Goal: Task Accomplishment & Management: Manage account settings

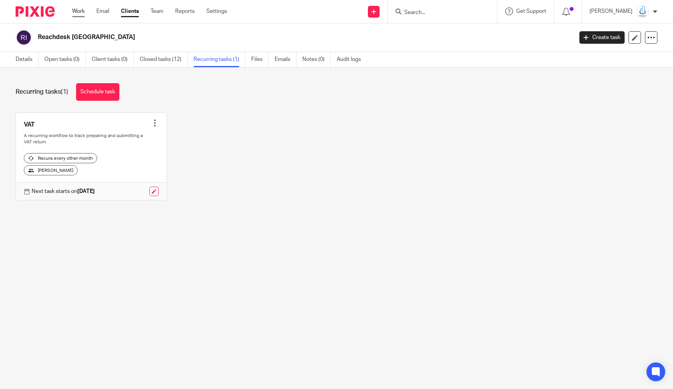
click at [84, 11] on link "Work" at bounding box center [78, 11] width 12 height 8
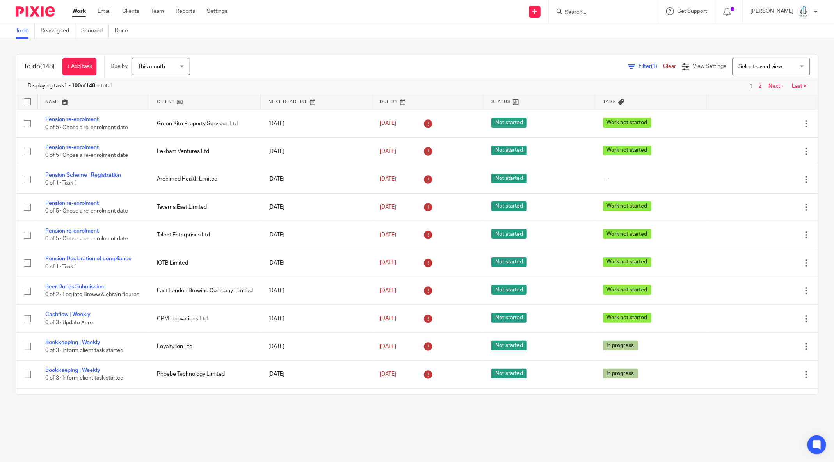
click at [639, 64] on span "Filter (1)" at bounding box center [651, 66] width 25 height 5
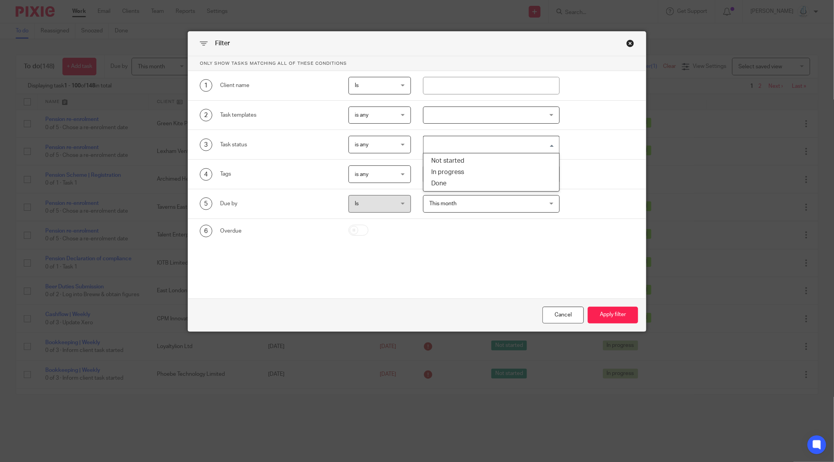
click at [479, 144] on input "Search for option" at bounding box center [489, 145] width 131 height 14
click at [488, 113] on div at bounding box center [491, 116] width 137 height 18
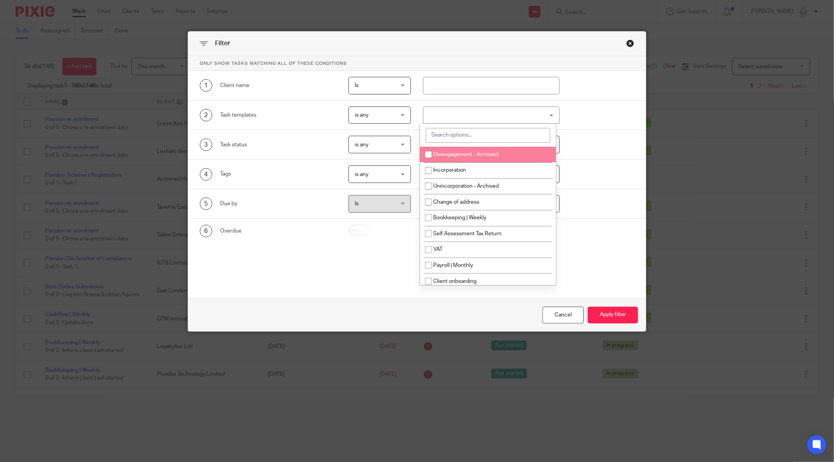
click at [478, 133] on input "search" at bounding box center [488, 135] width 125 height 15
type input "cash"
click at [482, 158] on li "Cashflow Update | Monthly" at bounding box center [488, 155] width 136 height 16
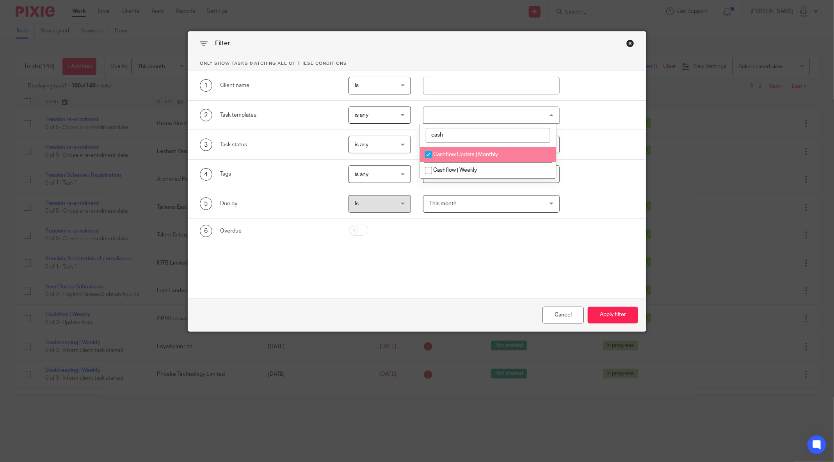
checkbox input "true"
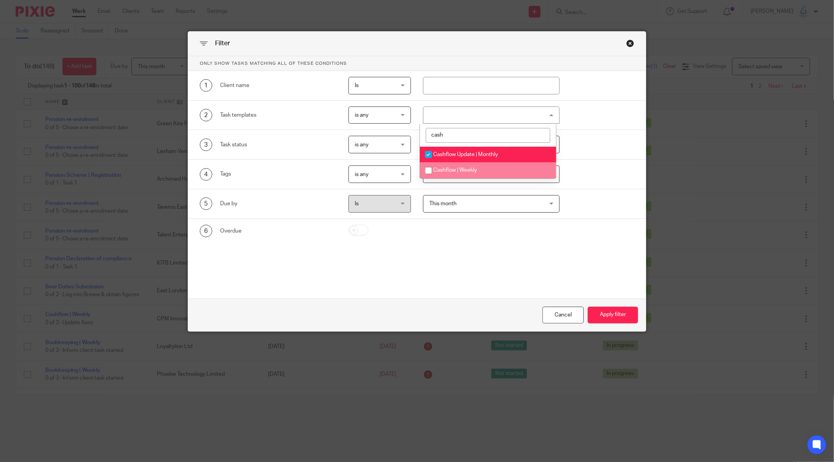
click at [482, 176] on li "Cashflow | Weekly" at bounding box center [488, 170] width 136 height 16
checkbox input "true"
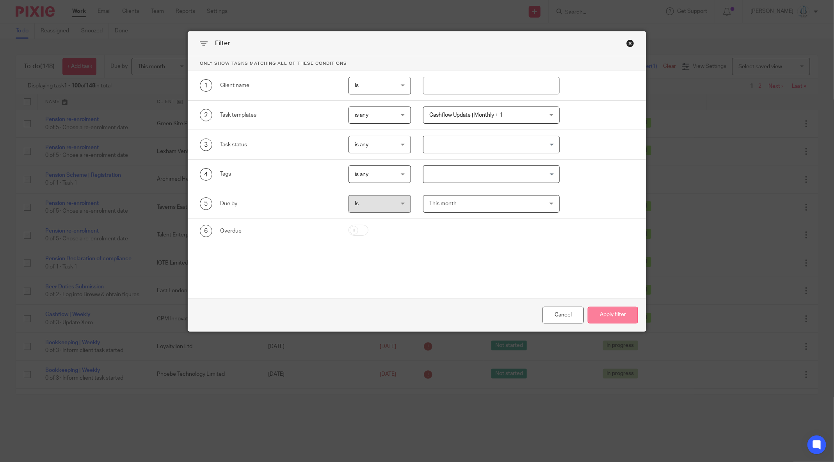
click at [619, 319] on button "Apply filter" at bounding box center [613, 315] width 50 height 17
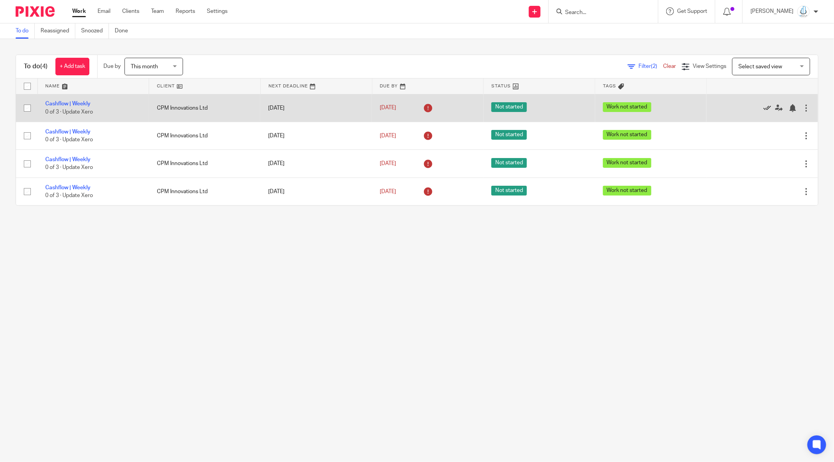
click at [764, 108] on icon at bounding box center [768, 108] width 8 height 8
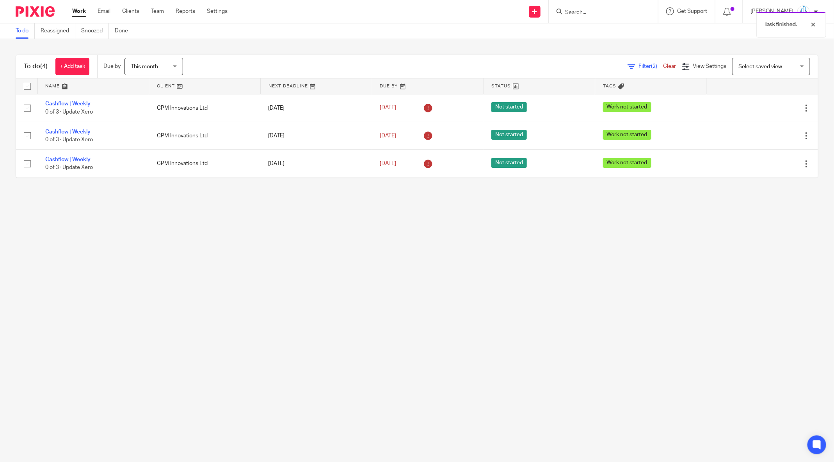
click at [764, 108] on icon at bounding box center [768, 108] width 8 height 8
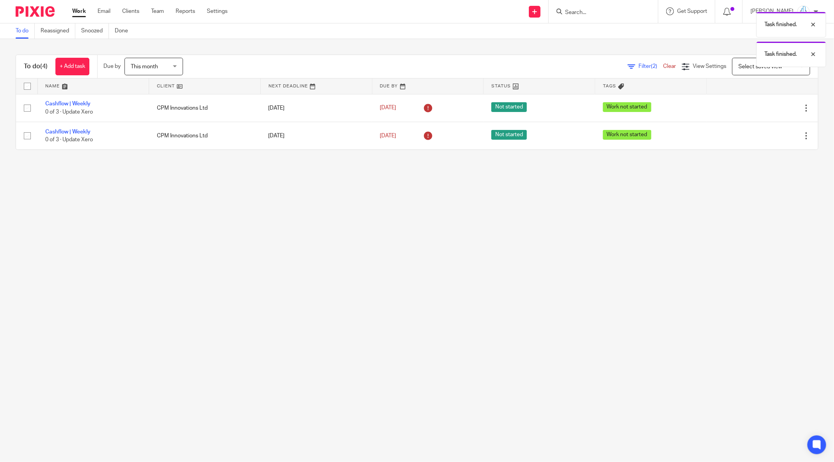
click at [764, 108] on icon at bounding box center [768, 108] width 8 height 8
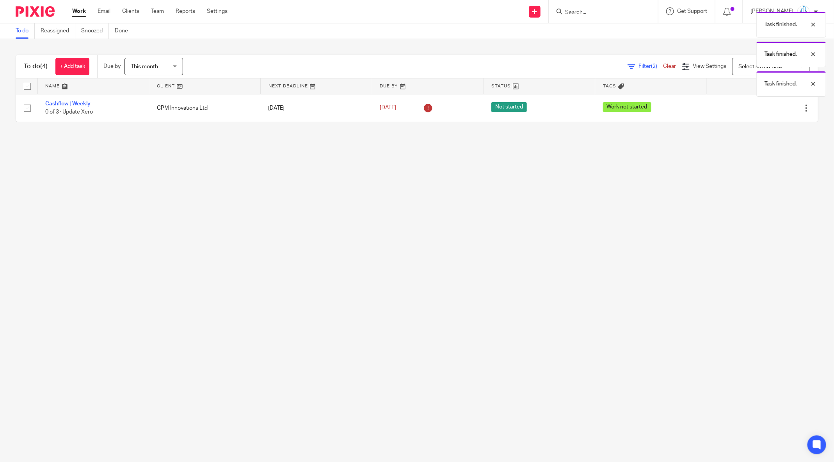
click at [764, 108] on icon at bounding box center [768, 108] width 8 height 8
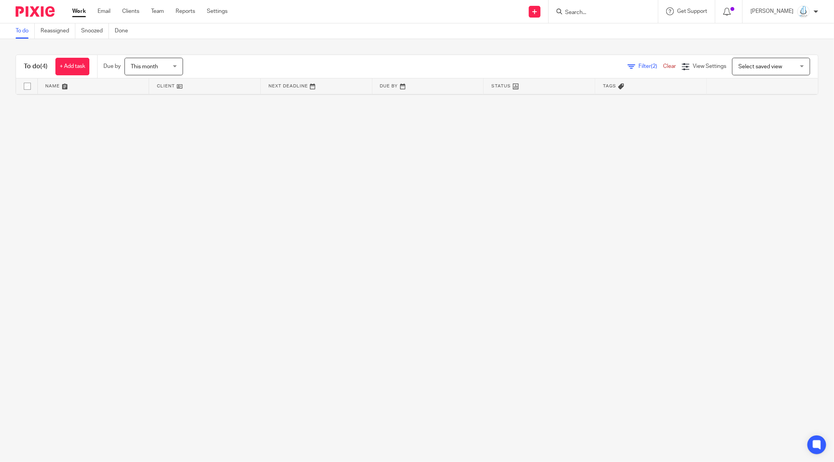
click at [639, 64] on span "Filter (2)" at bounding box center [651, 66] width 25 height 5
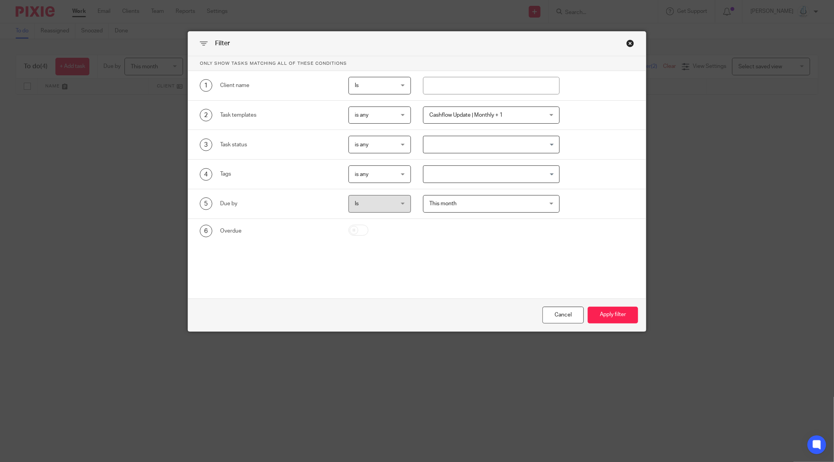
click at [490, 118] on span "Cashflow Update | Monthly + 1" at bounding box center [465, 114] width 73 height 5
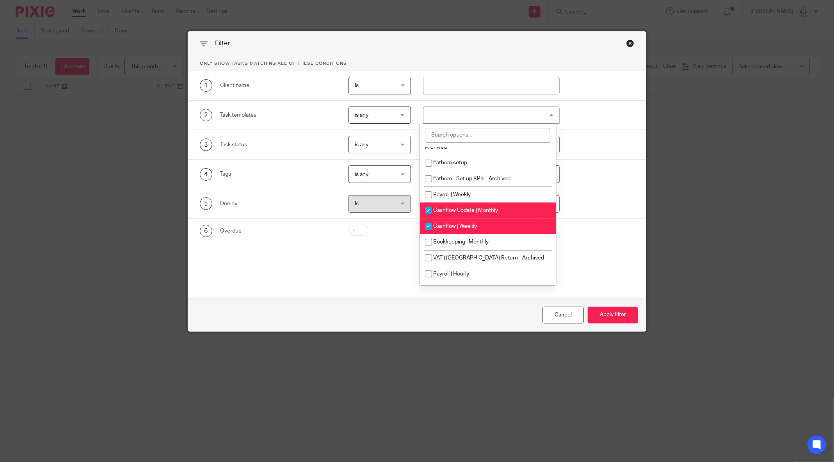
scroll to position [303, 0]
click at [450, 214] on li "Cashflow Update | Monthly" at bounding box center [488, 209] width 136 height 16
checkbox input "false"
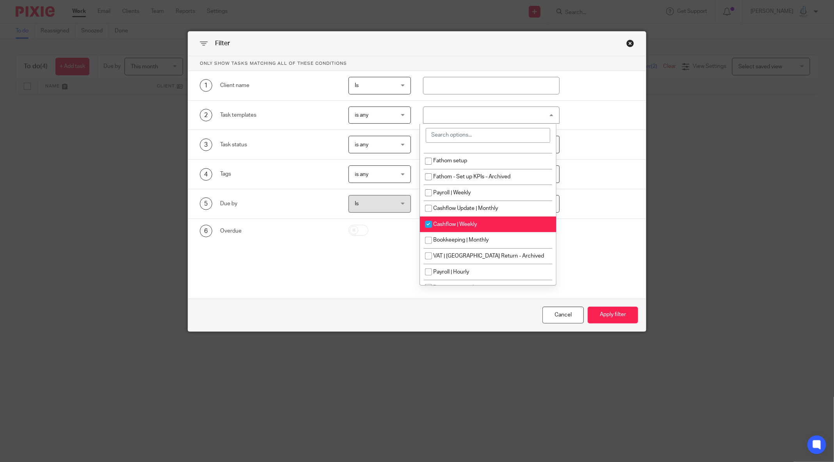
click at [447, 227] on span "Cashflow | Weekly" at bounding box center [455, 224] width 44 height 5
checkbox input "false"
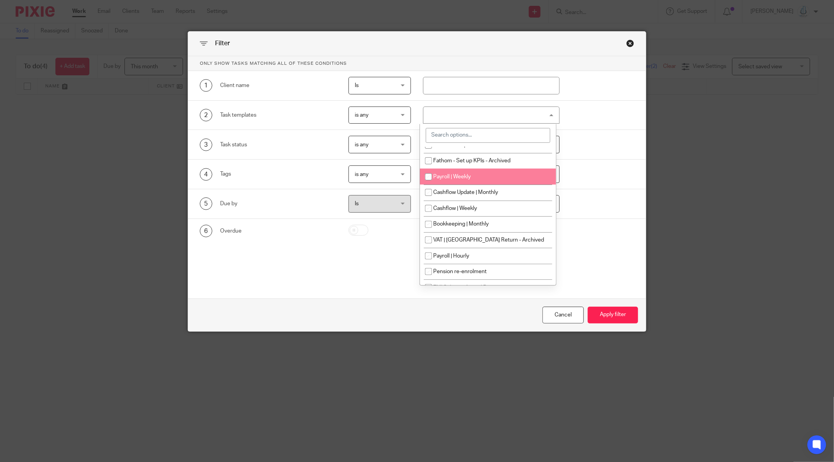
scroll to position [329, 0]
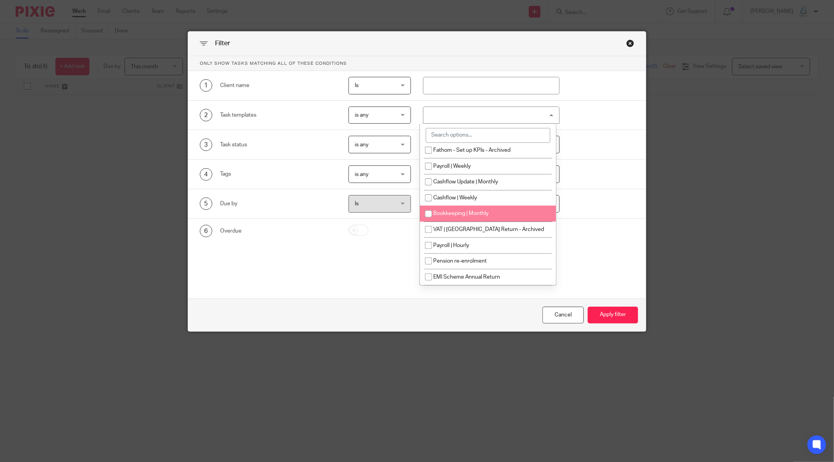
click at [475, 216] on span "Bookkeeping | Monthly" at bounding box center [460, 213] width 55 height 5
checkbox input "true"
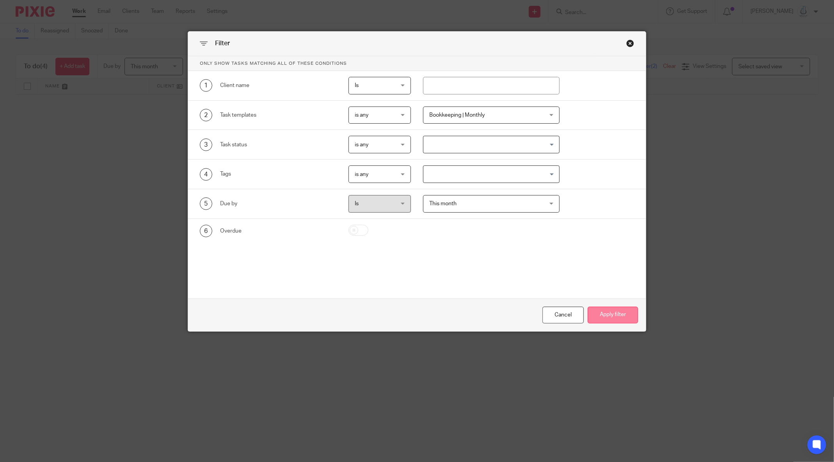
click at [602, 315] on button "Apply filter" at bounding box center [613, 315] width 50 height 17
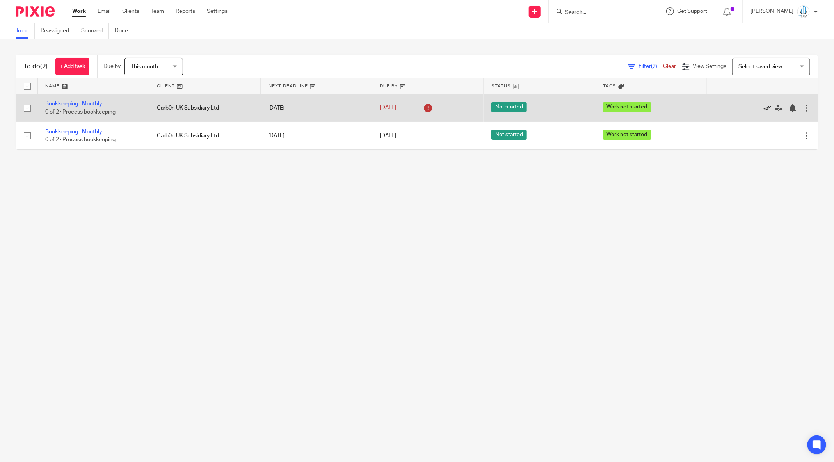
click at [764, 109] on icon at bounding box center [768, 108] width 8 height 8
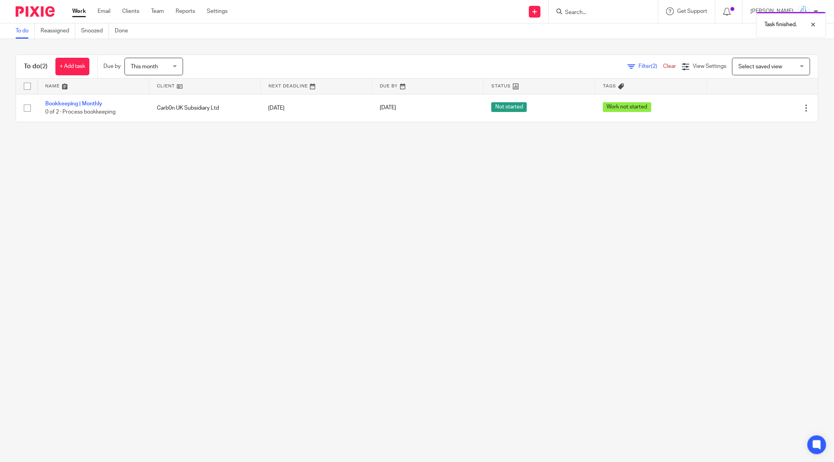
click at [764, 109] on icon at bounding box center [768, 108] width 8 height 8
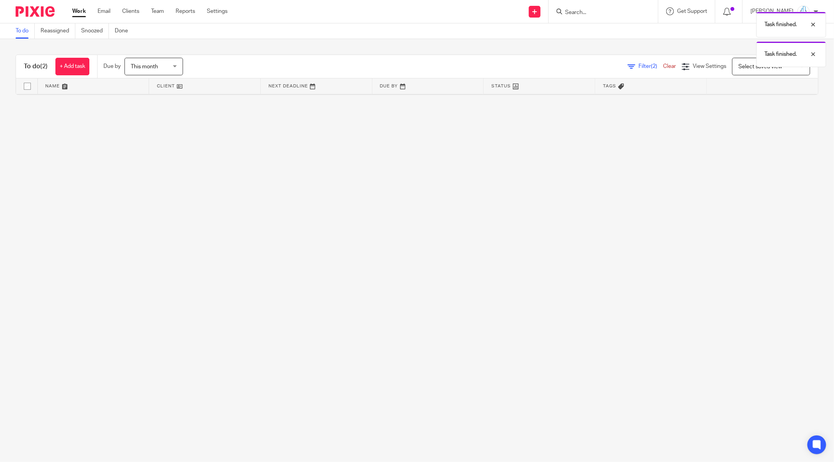
click at [644, 67] on span "Filter (2)" at bounding box center [651, 66] width 25 height 5
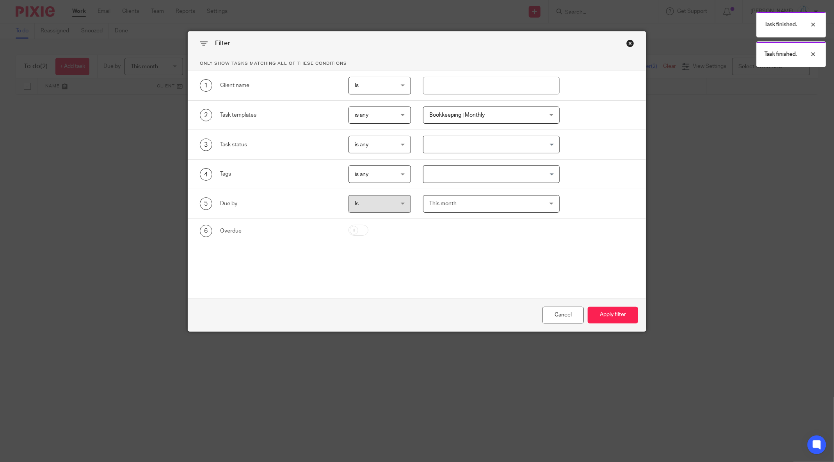
click at [628, 45] on div "Task finished. Task finished." at bounding box center [621, 37] width 409 height 59
click at [627, 42] on div "Task finished. Task finished." at bounding box center [621, 37] width 409 height 59
click at [551, 318] on div "Cancel" at bounding box center [563, 315] width 41 height 17
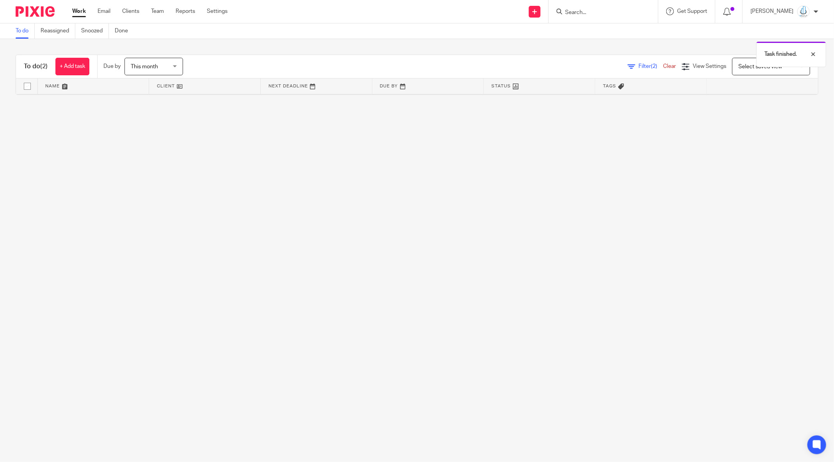
click at [663, 67] on link "Clear" at bounding box center [669, 66] width 13 height 5
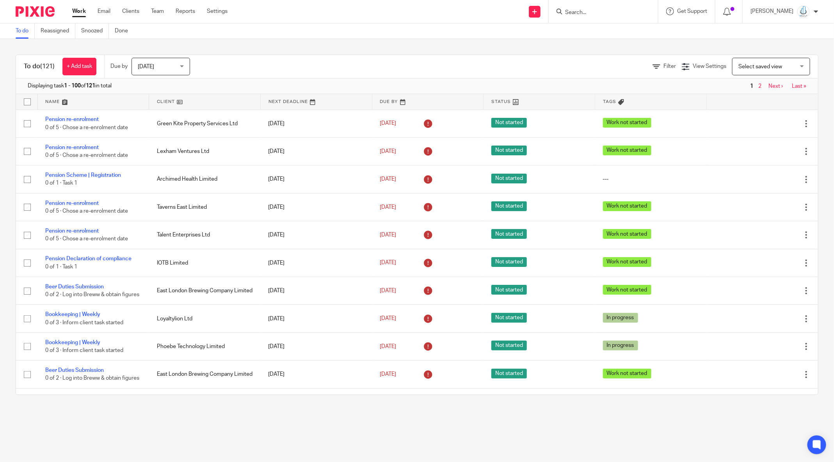
click at [141, 58] on span "Today" at bounding box center [158, 66] width 41 height 16
click at [255, 66] on div "Filter View Settings View Settings Manage saved views Select saved view Select …" at bounding box center [511, 67] width 614 height 18
click at [168, 100] on link at bounding box center [204, 102] width 111 height 16
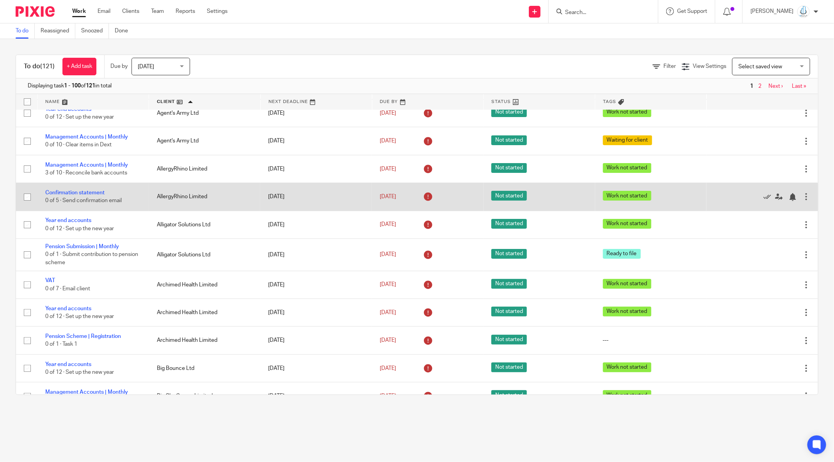
scroll to position [40, 0]
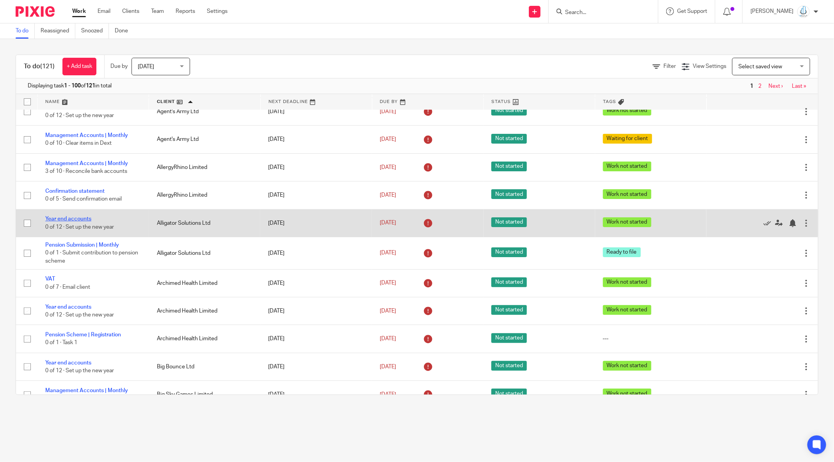
click at [78, 219] on link "Year end accounts" at bounding box center [68, 218] width 46 height 5
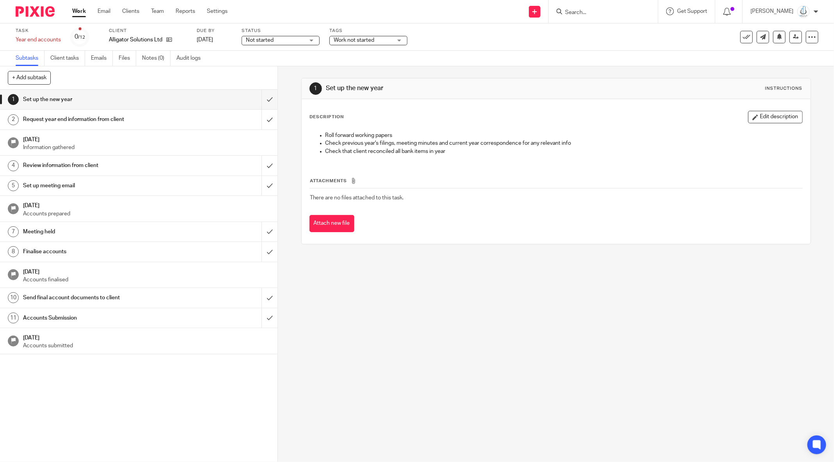
click at [387, 48] on div "Task Year end accounts Save Year end accounts 0 /12 Client Alligator Solutions …" at bounding box center [417, 36] width 834 height 27
click at [386, 43] on span "Work not started" at bounding box center [363, 40] width 59 height 8
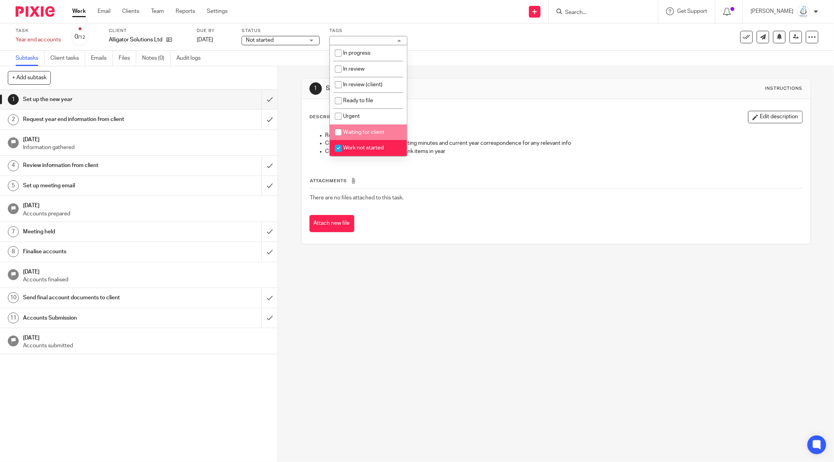
click at [384, 132] on span "Waiting for client" at bounding box center [363, 132] width 41 height 5
click at [381, 132] on span "Waiting for client" at bounding box center [363, 132] width 41 height 5
checkbox input "false"
click at [376, 74] on li "In review" at bounding box center [368, 69] width 77 height 16
checkbox input "true"
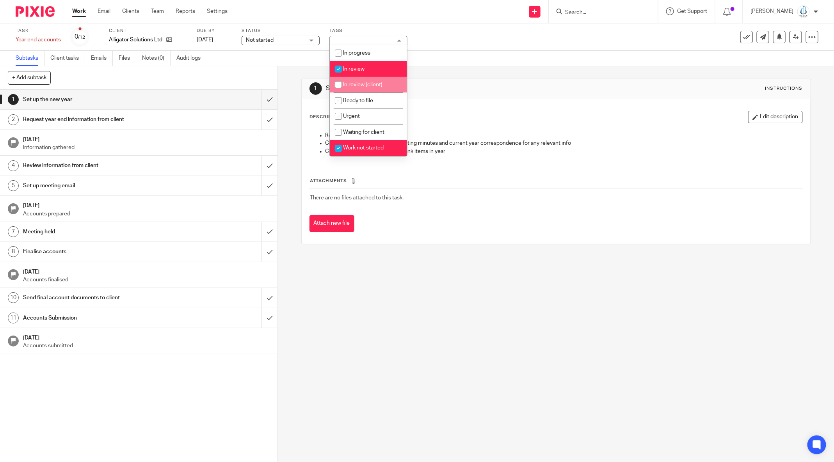
click at [374, 82] on span "In review (client)" at bounding box center [362, 84] width 39 height 5
checkbox input "true"
click at [372, 69] on li "In review" at bounding box center [368, 69] width 77 height 16
checkbox input "false"
click at [366, 151] on span "Work not started" at bounding box center [363, 147] width 41 height 5
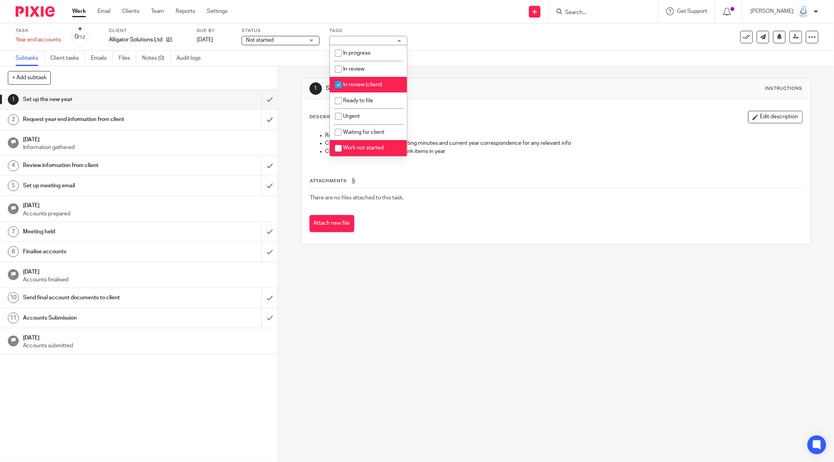
checkbox input "false"
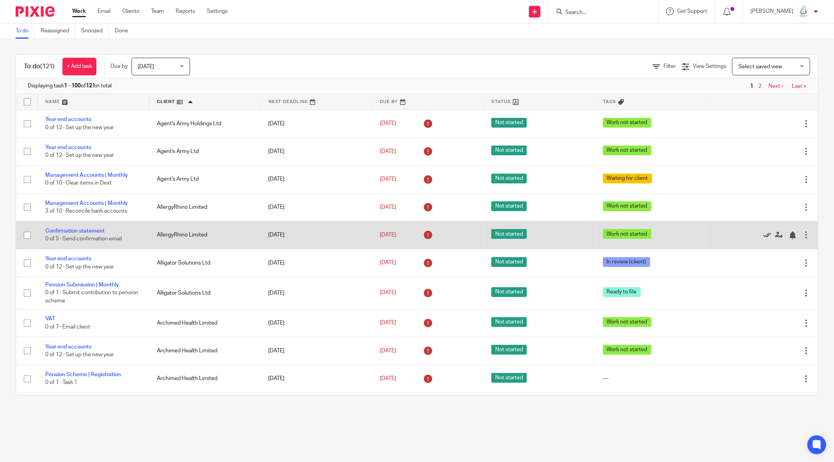
click at [764, 235] on icon at bounding box center [768, 235] width 8 height 8
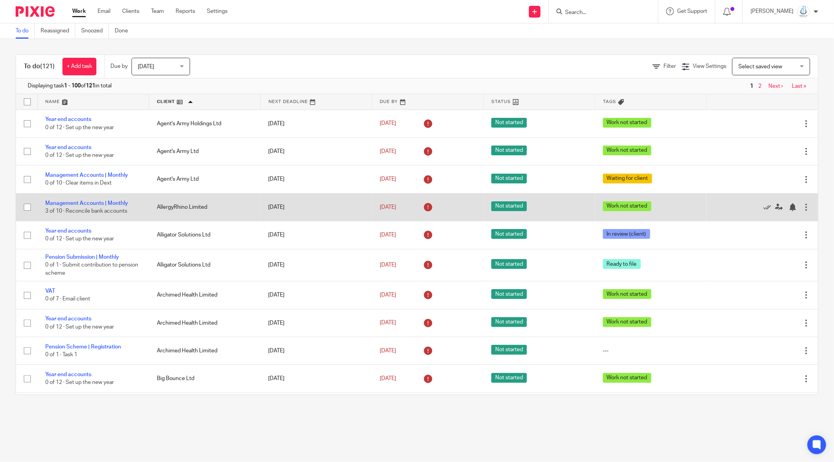
click at [762, 195] on td "Edit task Delete" at bounding box center [763, 207] width 112 height 28
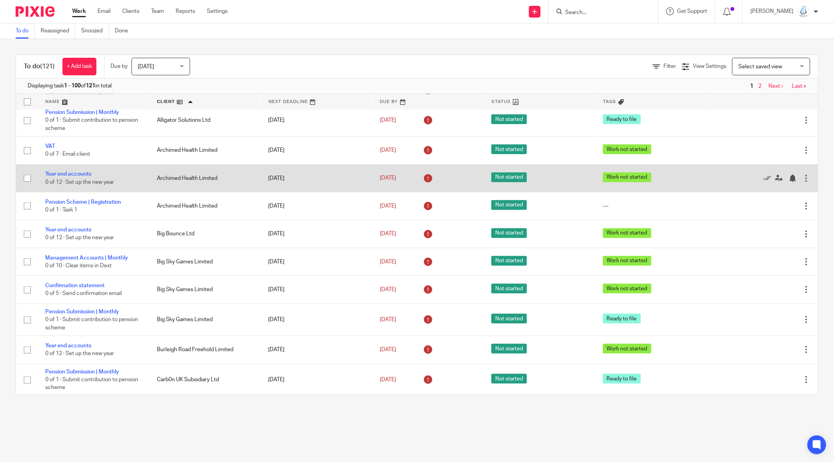
scroll to position [157, 0]
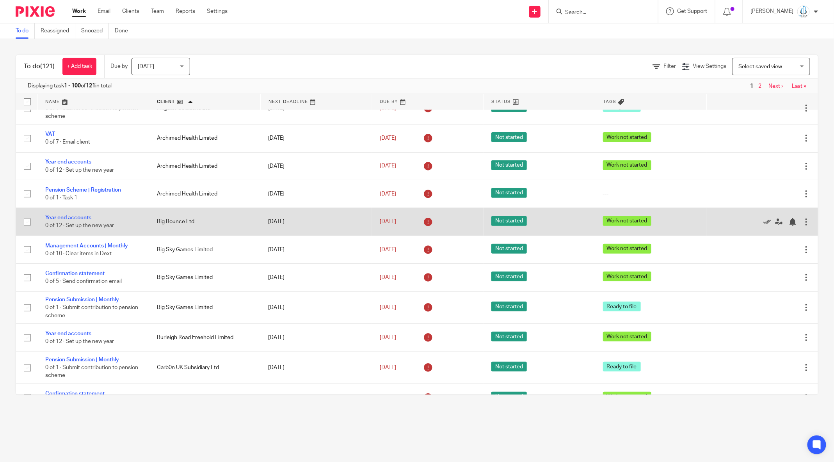
click at [764, 223] on icon at bounding box center [768, 222] width 8 height 8
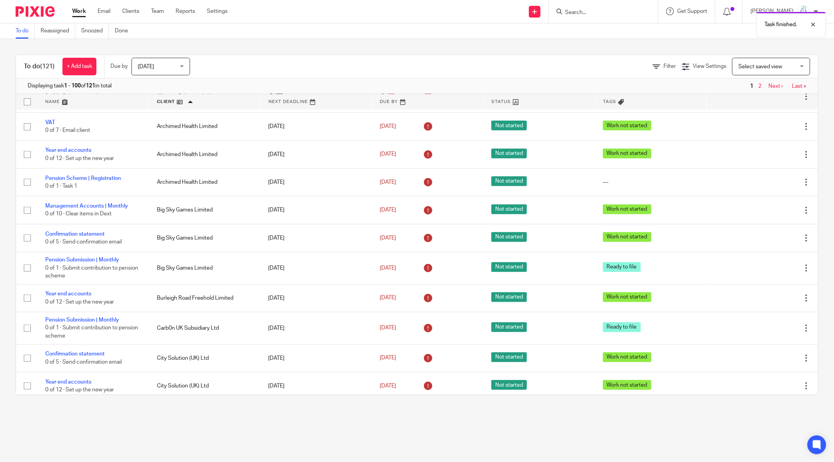
scroll to position [169, 0]
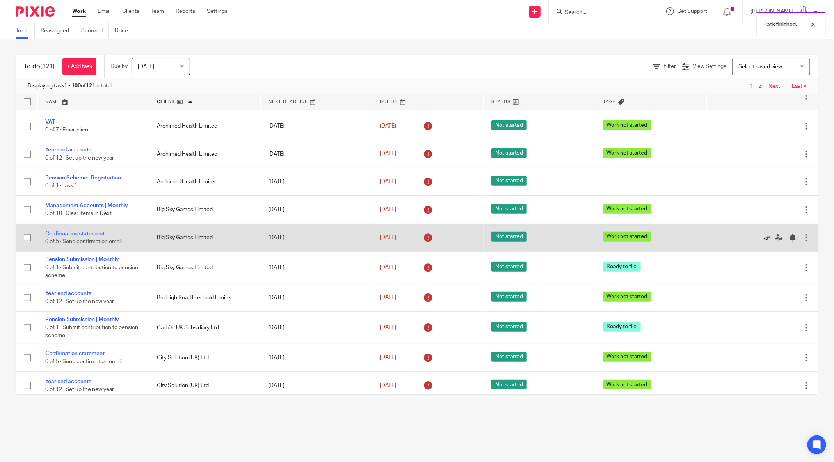
click at [764, 239] on icon at bounding box center [768, 238] width 8 height 8
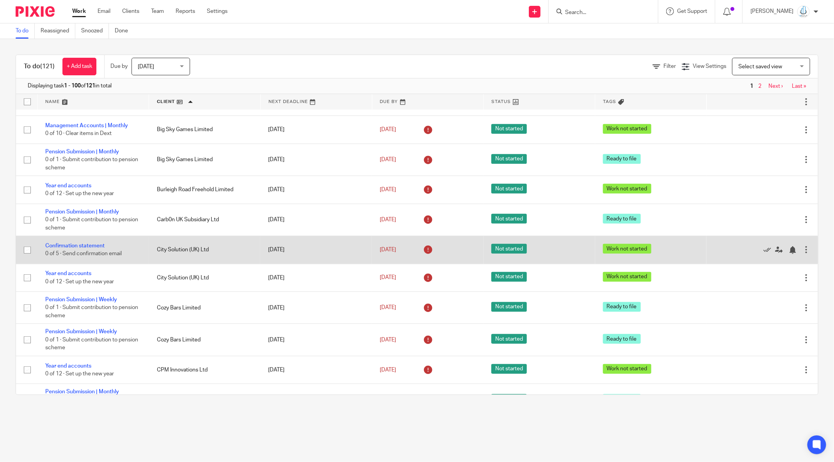
scroll to position [252, 0]
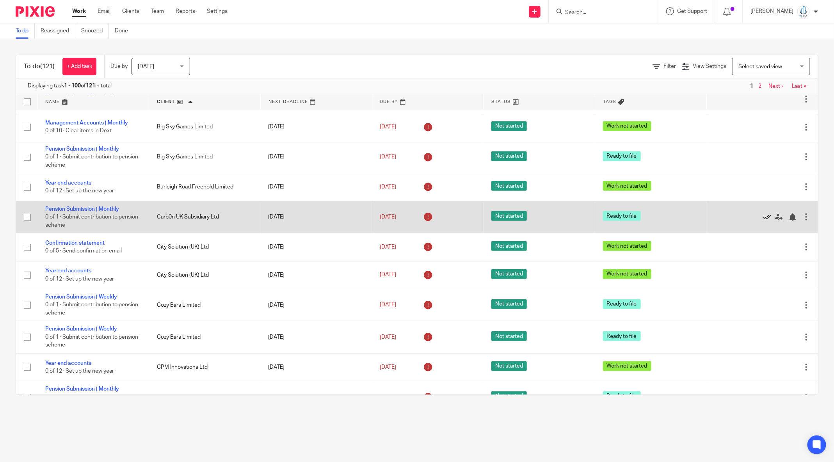
click at [764, 220] on icon at bounding box center [768, 218] width 8 height 8
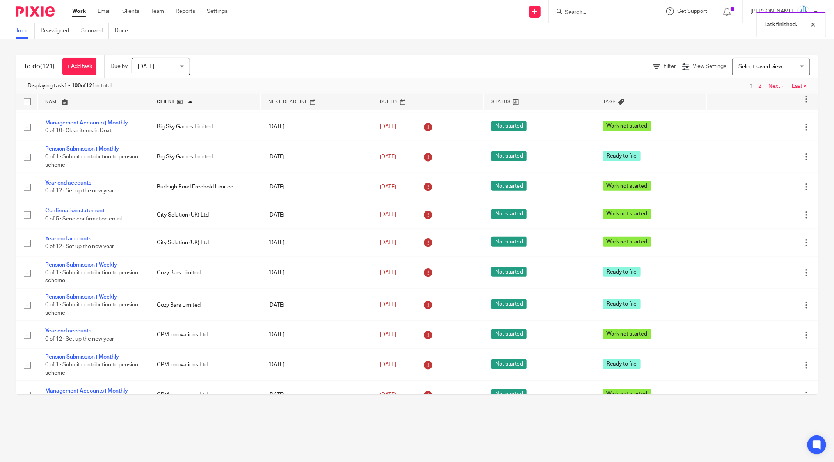
click at [764, 219] on icon at bounding box center [768, 215] width 8 height 8
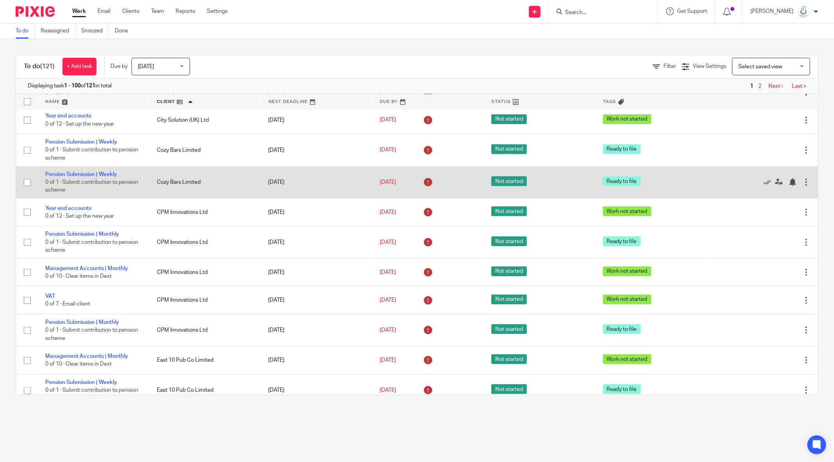
scroll to position [354, 0]
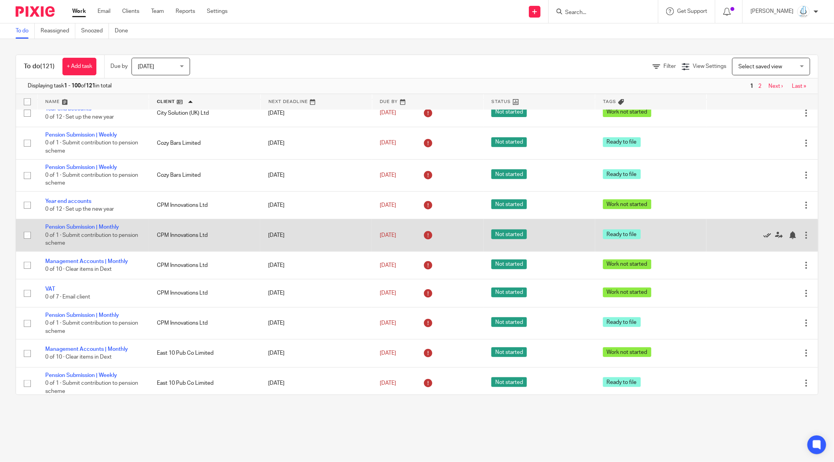
click at [764, 239] on icon at bounding box center [768, 235] width 8 height 8
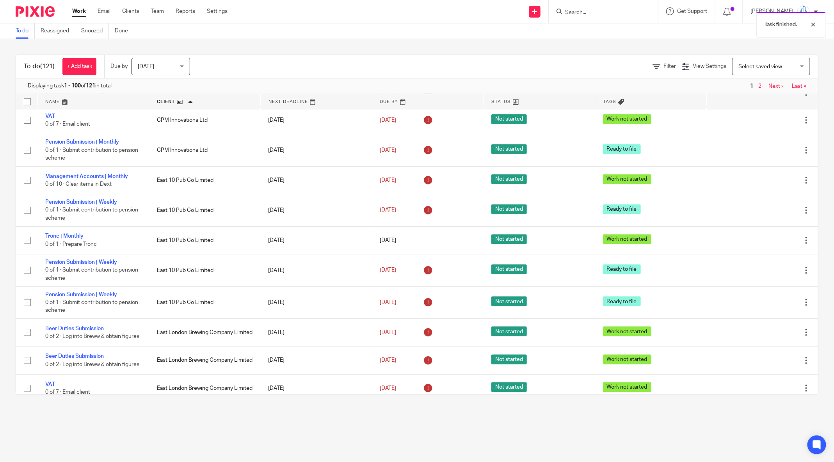
scroll to position [497, 0]
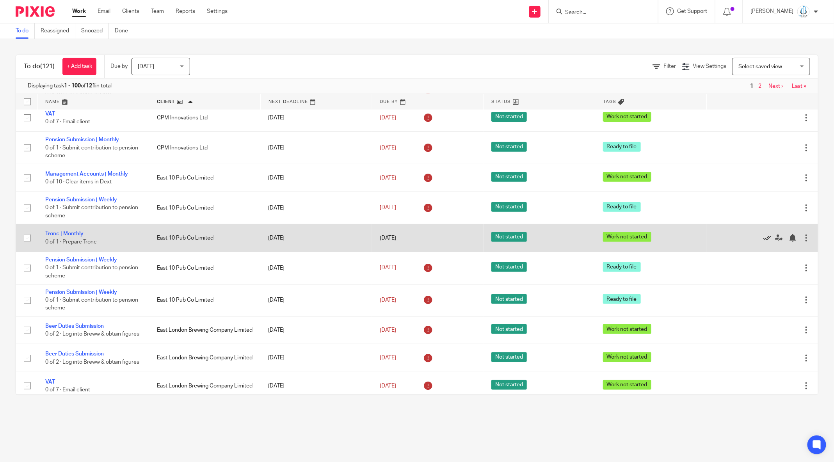
click at [764, 242] on icon at bounding box center [768, 238] width 8 height 8
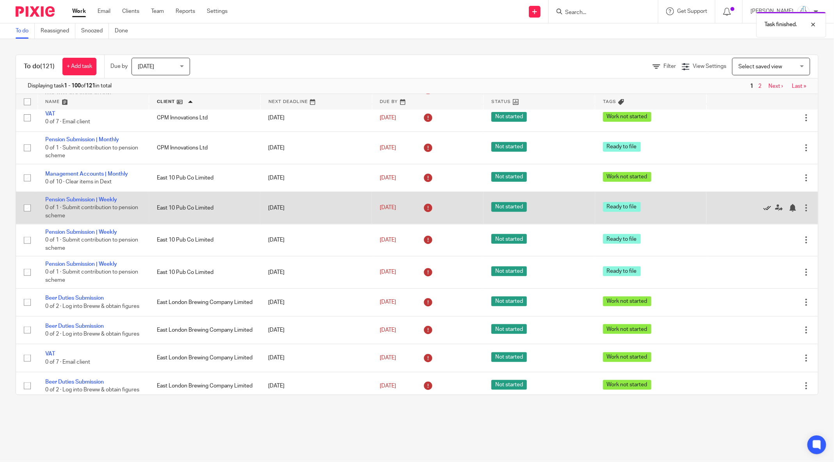
click at [764, 212] on icon at bounding box center [768, 208] width 8 height 8
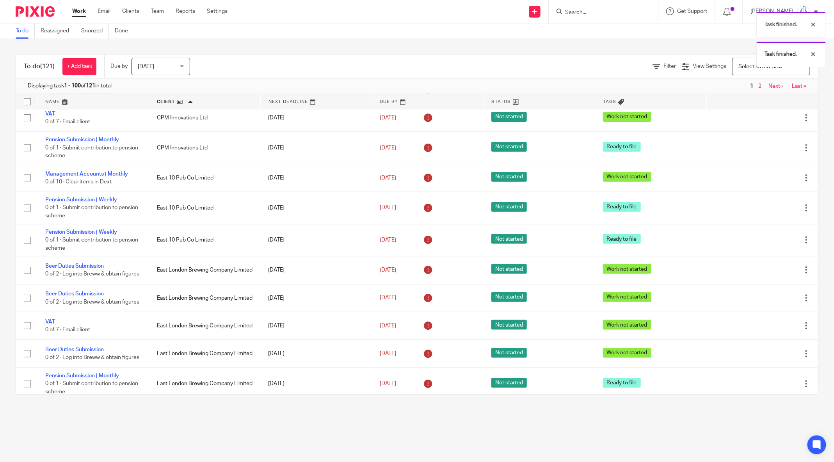
click at [764, 212] on icon at bounding box center [768, 208] width 8 height 8
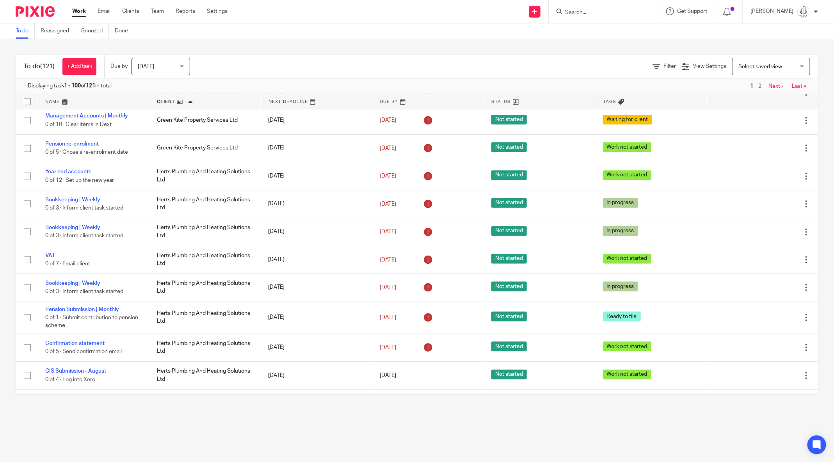
scroll to position [816, 0]
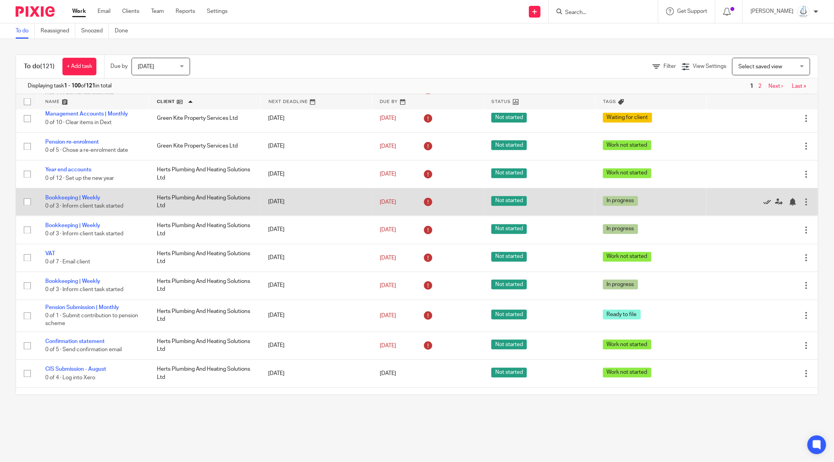
click at [764, 206] on icon at bounding box center [768, 202] width 8 height 8
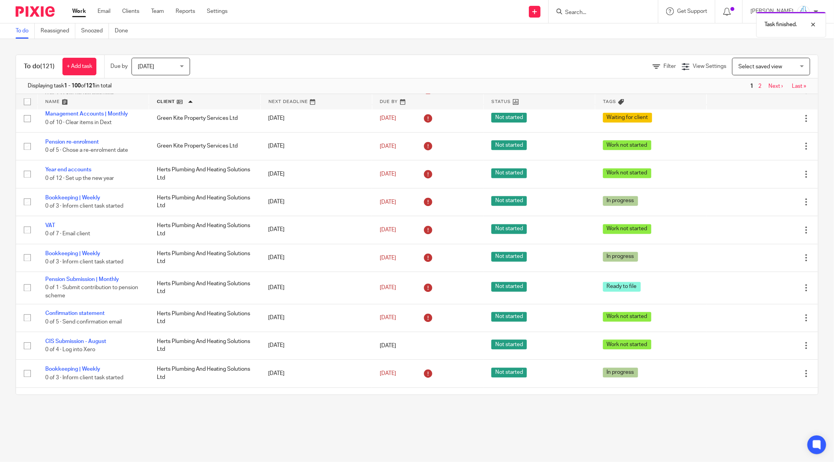
click at [764, 206] on icon at bounding box center [768, 202] width 8 height 8
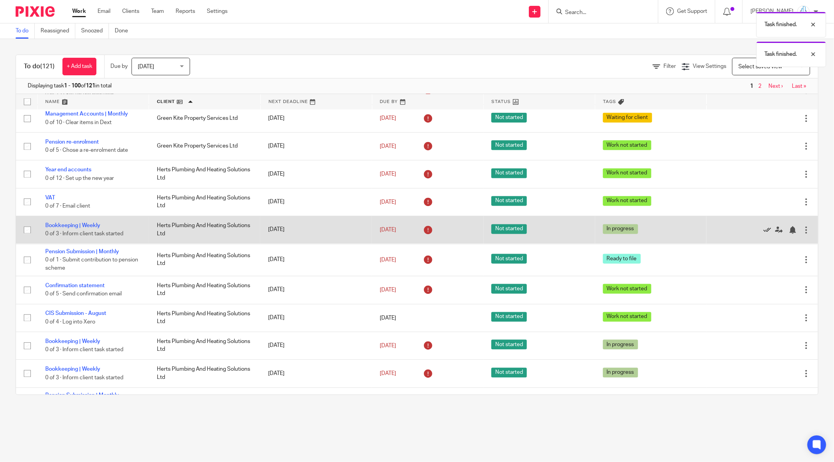
click at [764, 234] on icon at bounding box center [768, 230] width 8 height 8
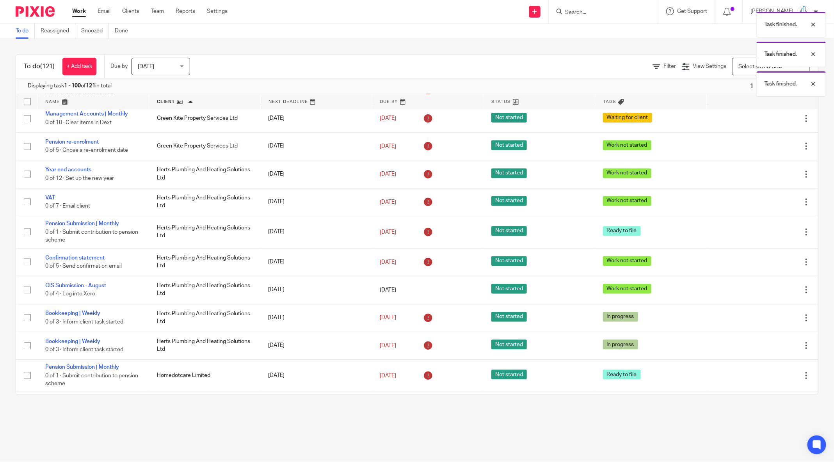
click at [764, 236] on icon at bounding box center [768, 232] width 8 height 8
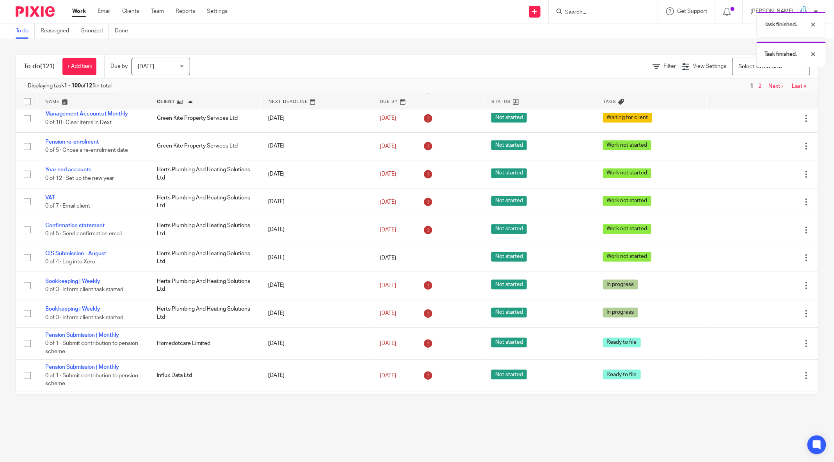
click at [764, 234] on icon at bounding box center [768, 230] width 8 height 8
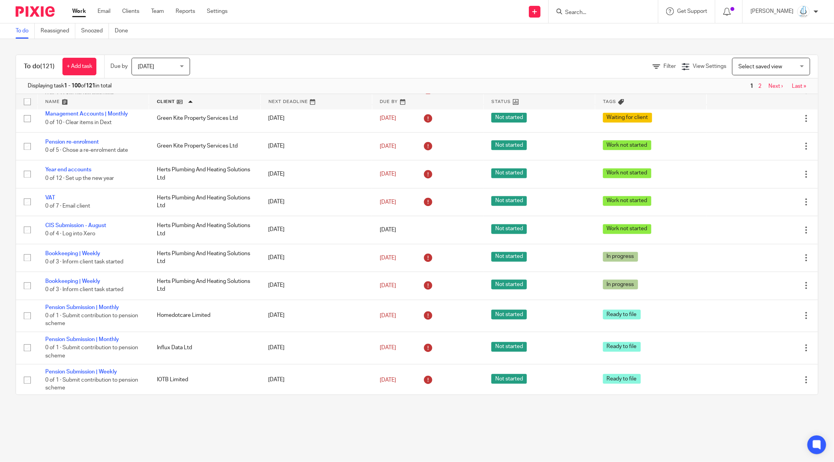
click at [577, 427] on main "To do Reassigned Snoozed Done To do (121) + Add task Due by Today Today Today T…" at bounding box center [417, 231] width 834 height 462
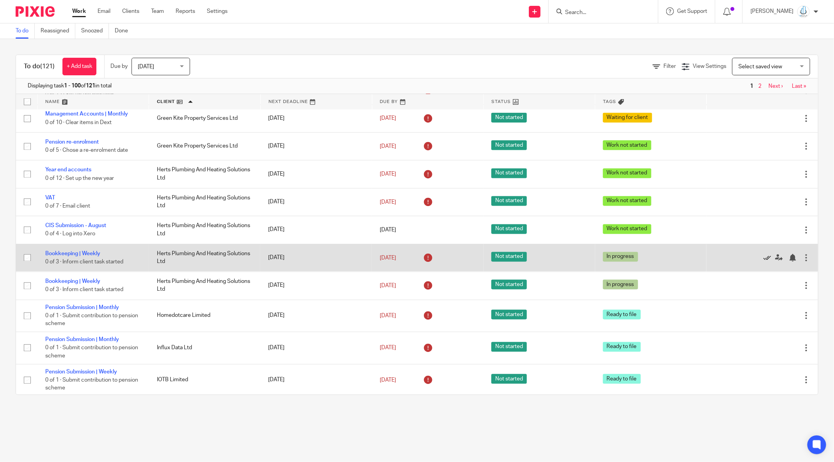
click at [764, 262] on icon at bounding box center [768, 258] width 8 height 8
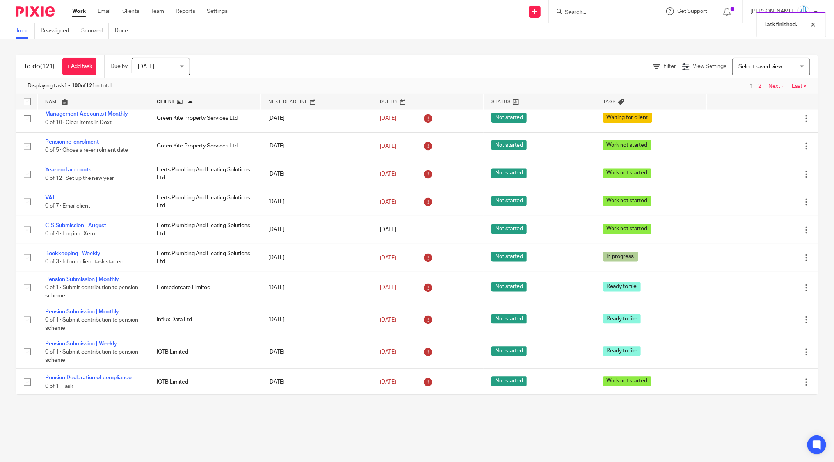
click at [764, 262] on icon at bounding box center [768, 258] width 8 height 8
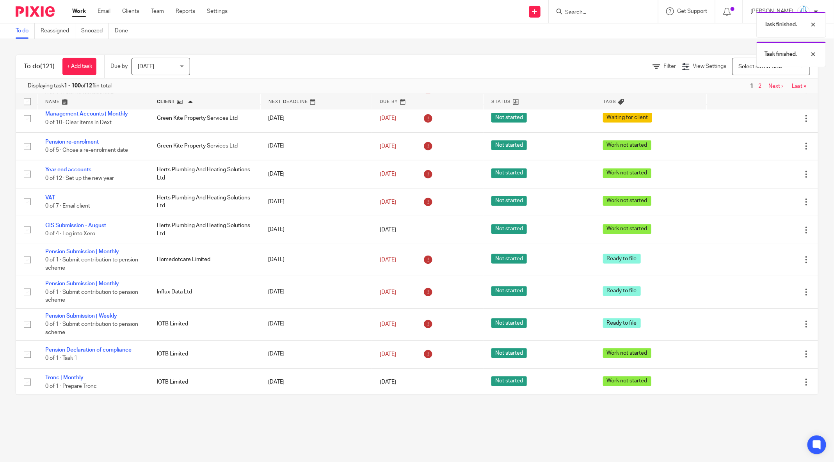
click at [764, 264] on icon at bounding box center [768, 260] width 8 height 8
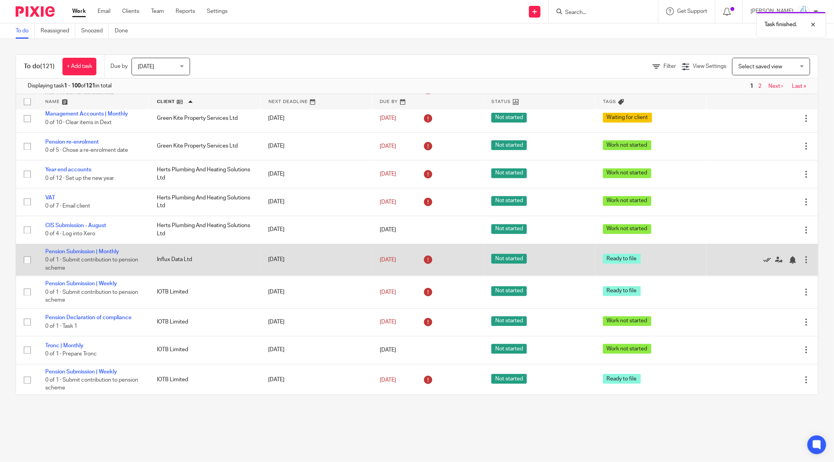
click at [764, 264] on icon at bounding box center [768, 260] width 8 height 8
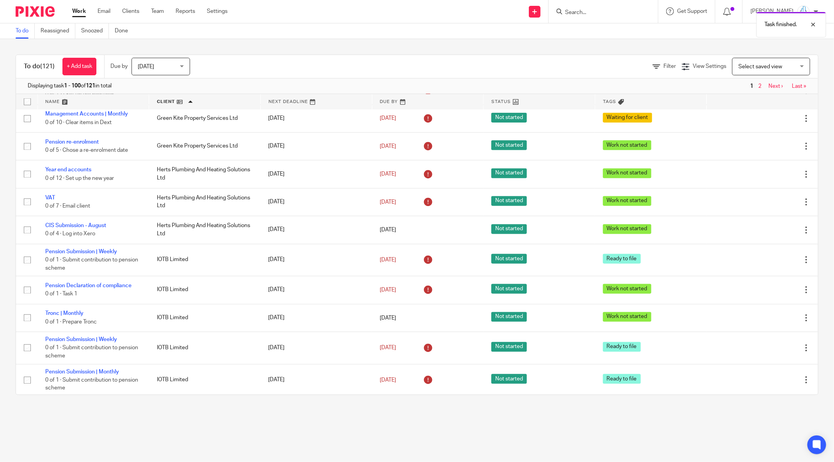
click at [764, 264] on icon at bounding box center [768, 260] width 8 height 8
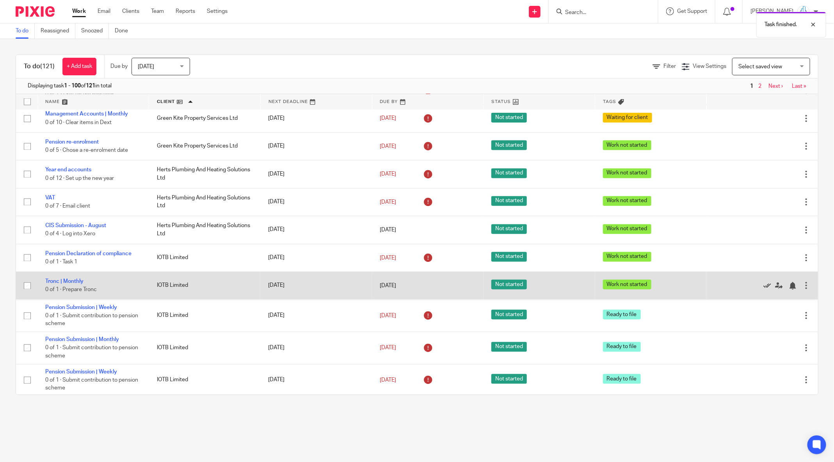
click at [764, 290] on icon at bounding box center [768, 286] width 8 height 8
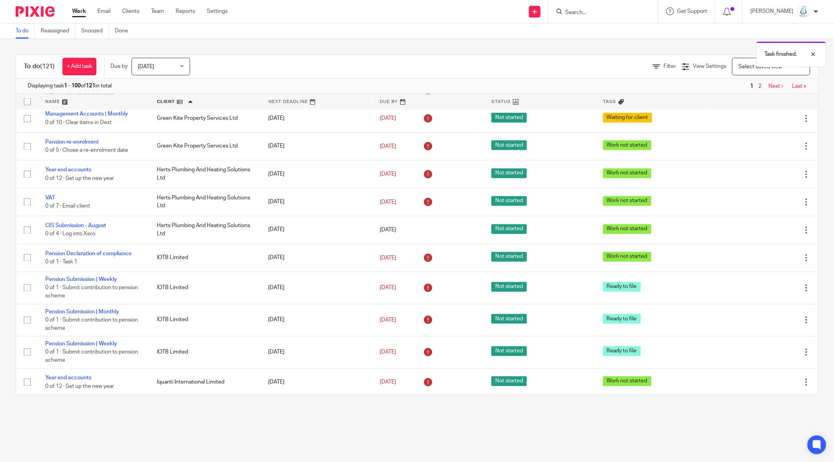
click at [764, 292] on icon at bounding box center [768, 288] width 8 height 8
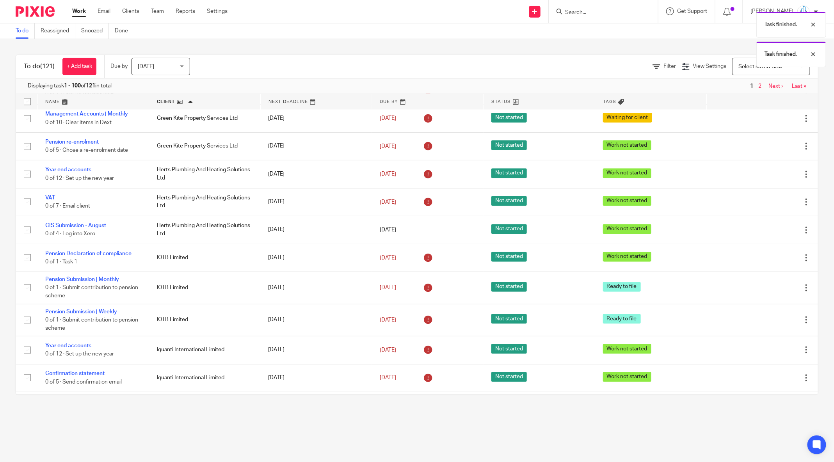
click at [764, 292] on icon at bounding box center [768, 288] width 8 height 8
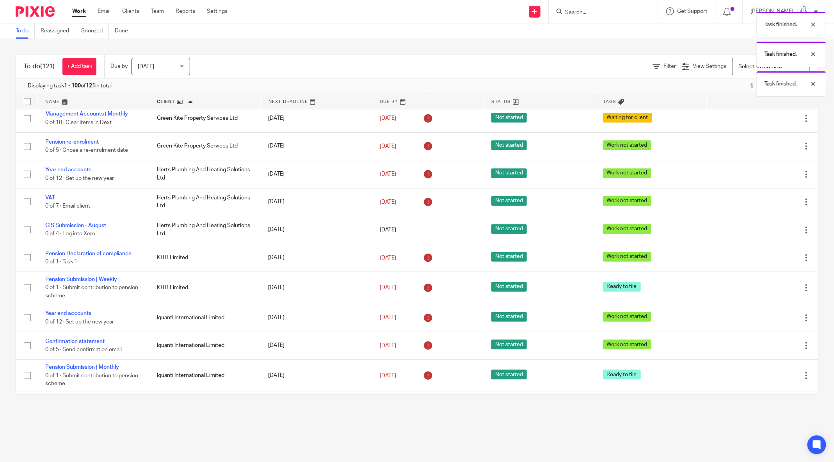
click at [764, 292] on icon at bounding box center [768, 288] width 8 height 8
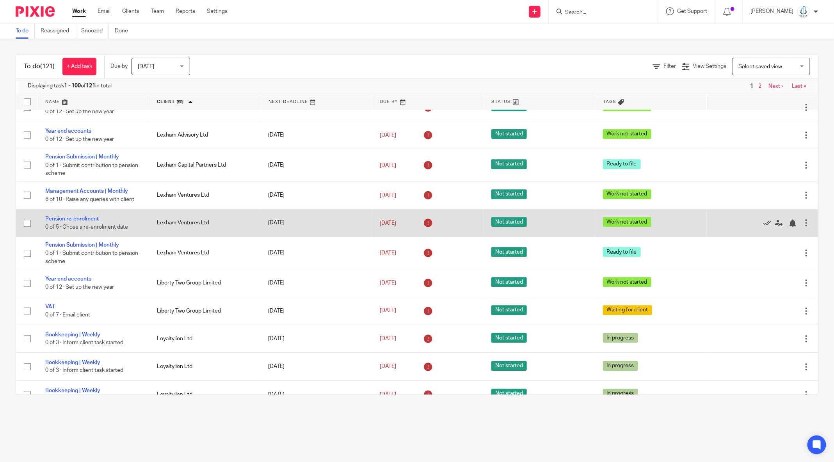
scroll to position [1120, 0]
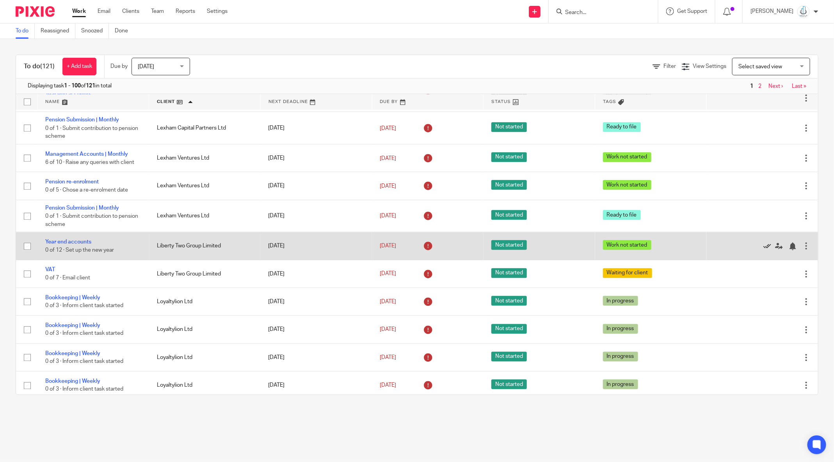
click at [764, 250] on icon at bounding box center [768, 246] width 8 height 8
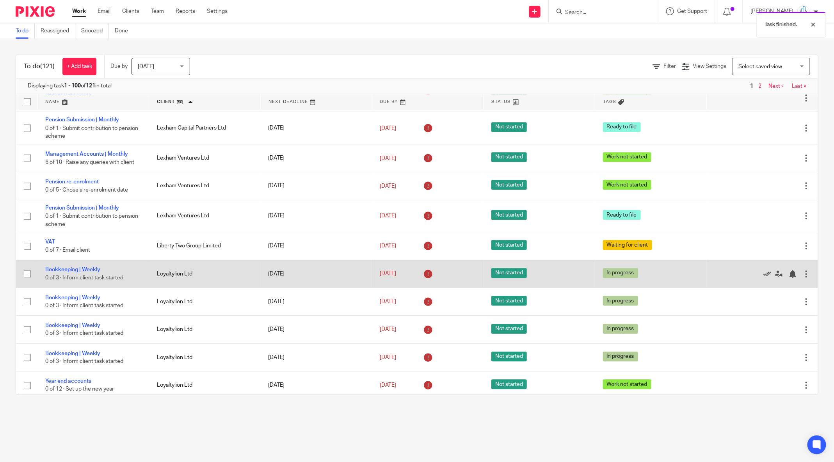
click at [764, 278] on icon at bounding box center [768, 274] width 8 height 8
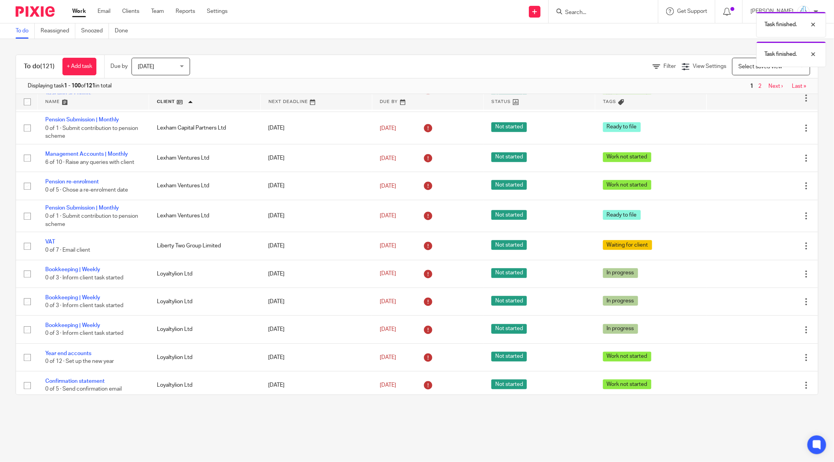
click at [764, 278] on icon at bounding box center [768, 274] width 8 height 8
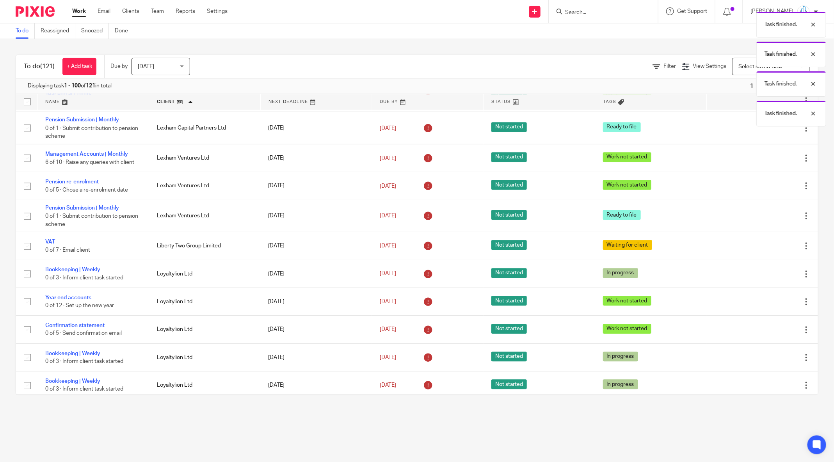
click at [764, 278] on icon at bounding box center [768, 274] width 8 height 8
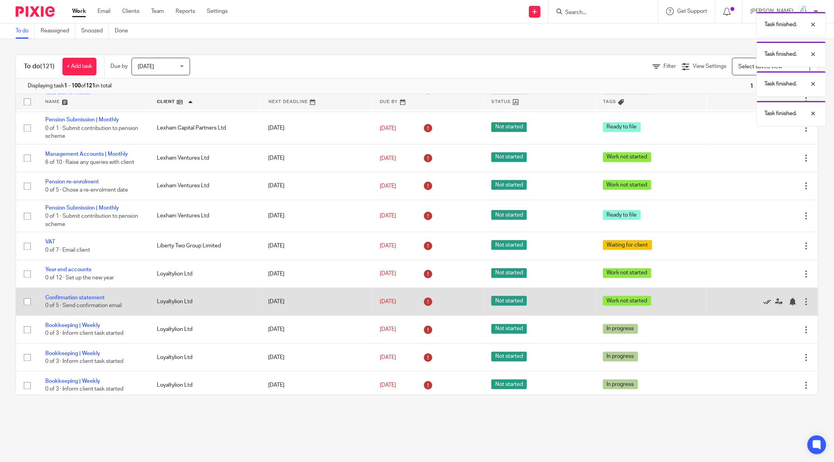
click at [764, 306] on icon at bounding box center [768, 302] width 8 height 8
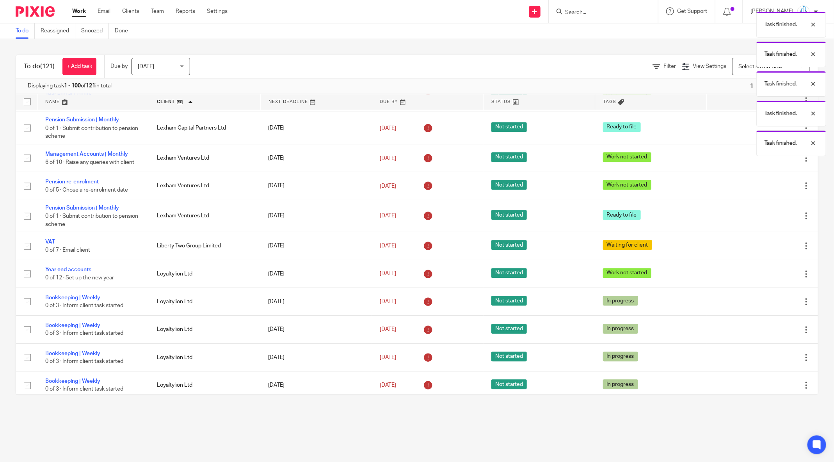
click at [764, 306] on icon at bounding box center [768, 302] width 8 height 8
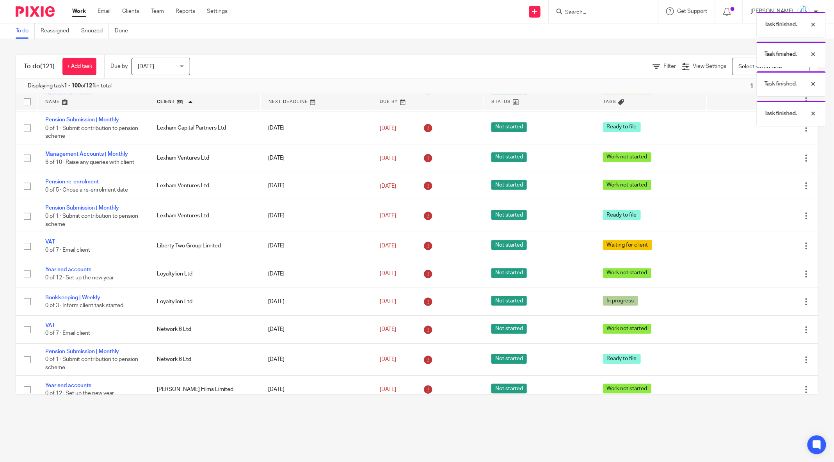
click at [764, 306] on icon at bounding box center [768, 302] width 8 height 8
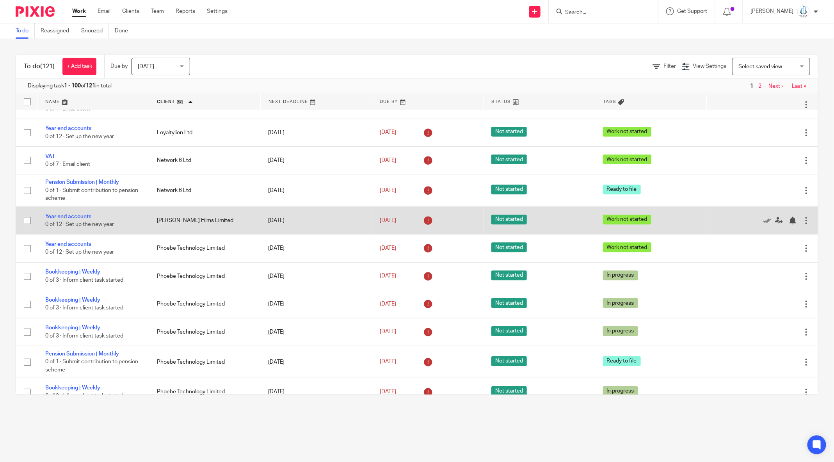
scroll to position [1261, 0]
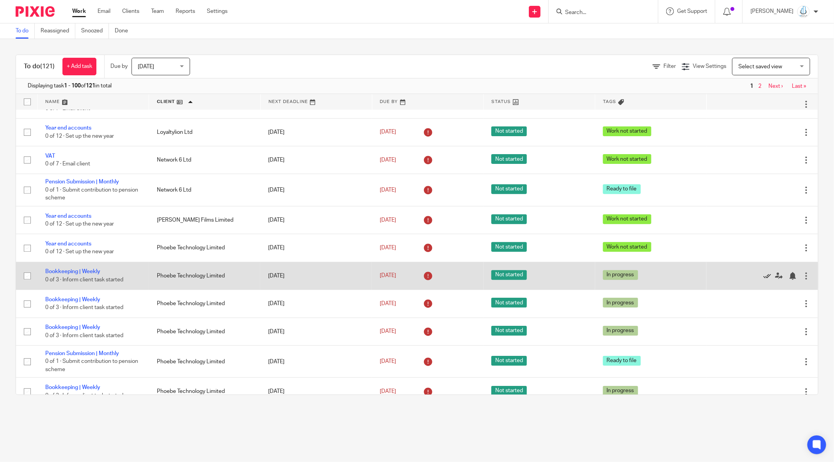
click at [764, 280] on icon at bounding box center [768, 276] width 8 height 8
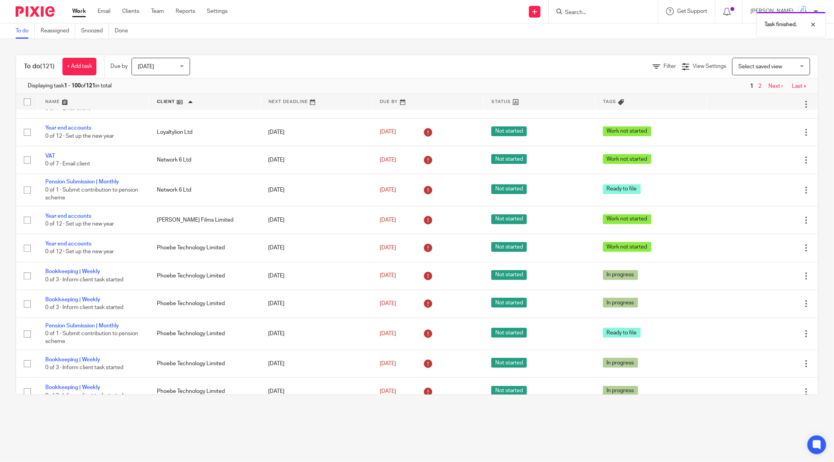
click at [764, 280] on icon at bounding box center [768, 276] width 8 height 8
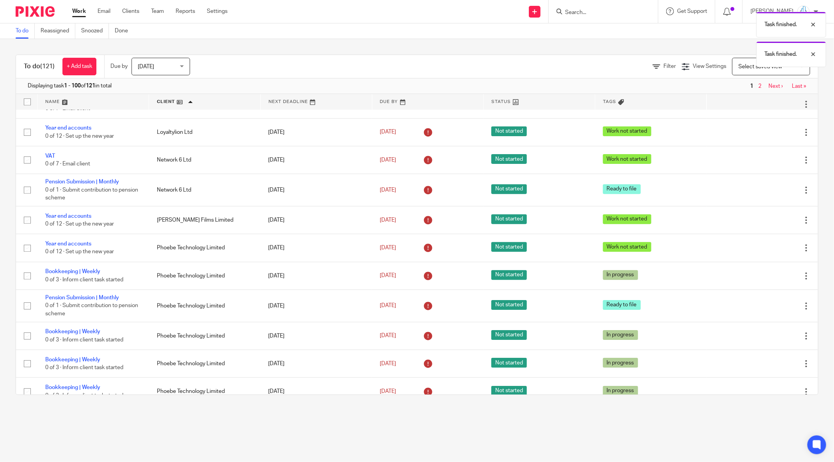
click at [764, 280] on icon at bounding box center [768, 276] width 8 height 8
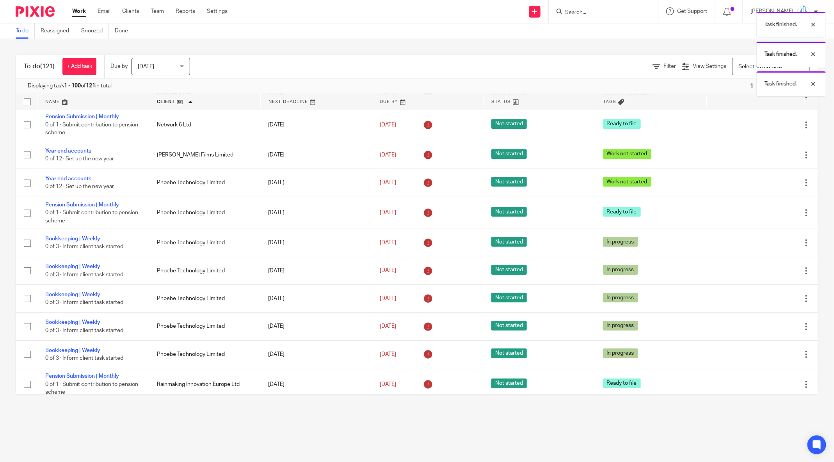
scroll to position [1327, 0]
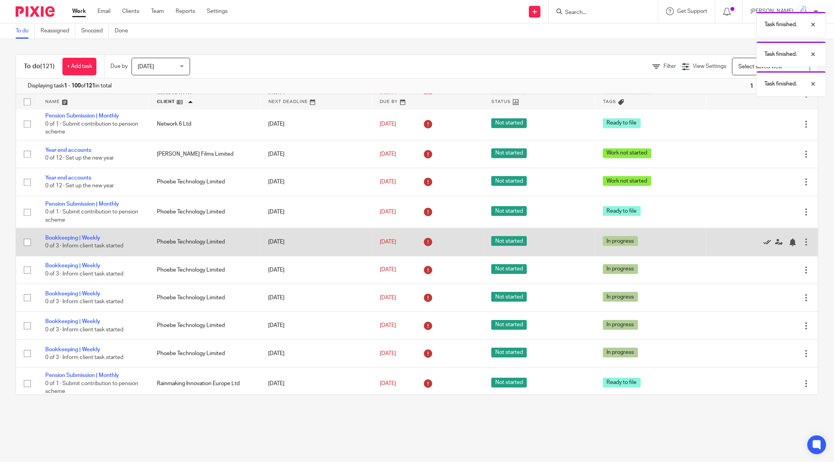
click at [764, 246] on icon at bounding box center [768, 243] width 8 height 8
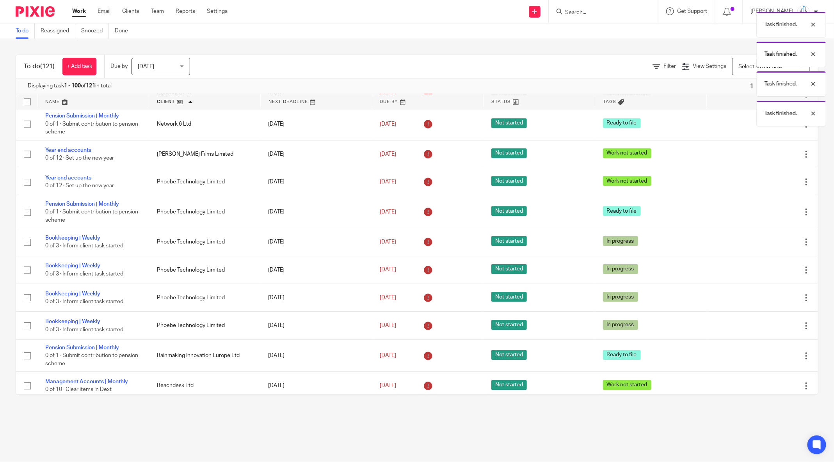
click at [764, 246] on icon at bounding box center [768, 243] width 8 height 8
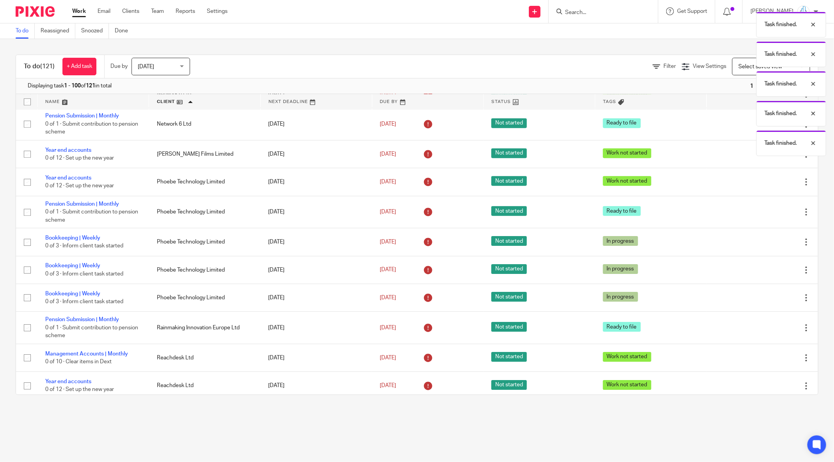
click at [764, 246] on icon at bounding box center [768, 243] width 8 height 8
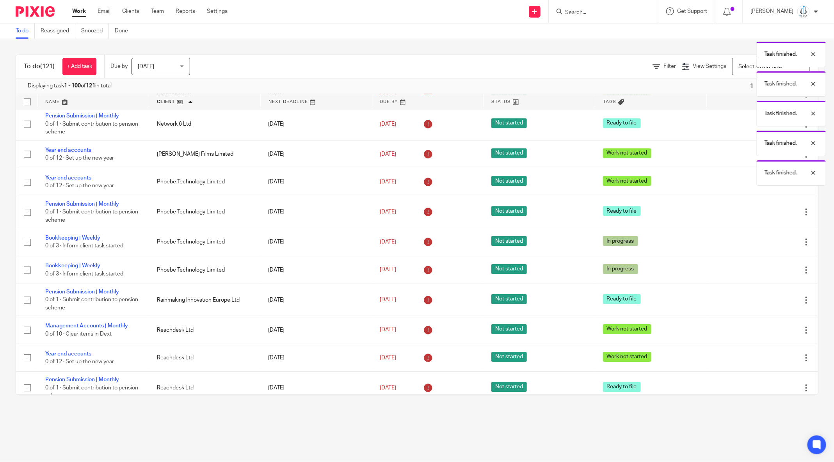
click at [764, 246] on icon at bounding box center [768, 243] width 8 height 8
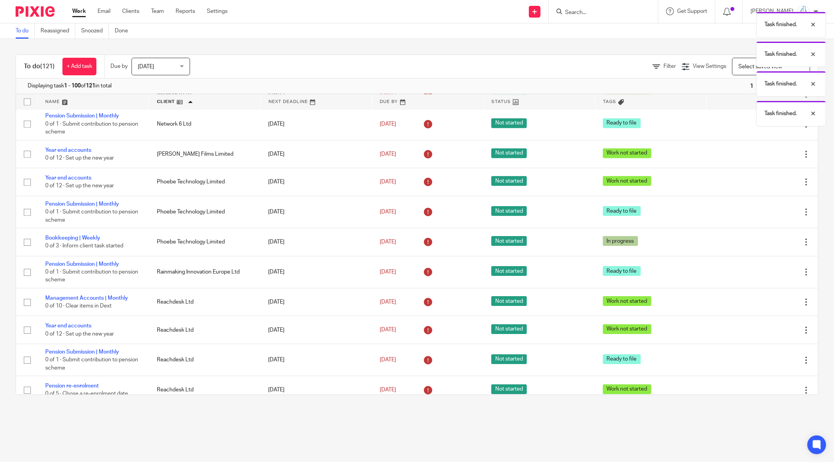
click at [764, 246] on icon at bounding box center [768, 243] width 8 height 8
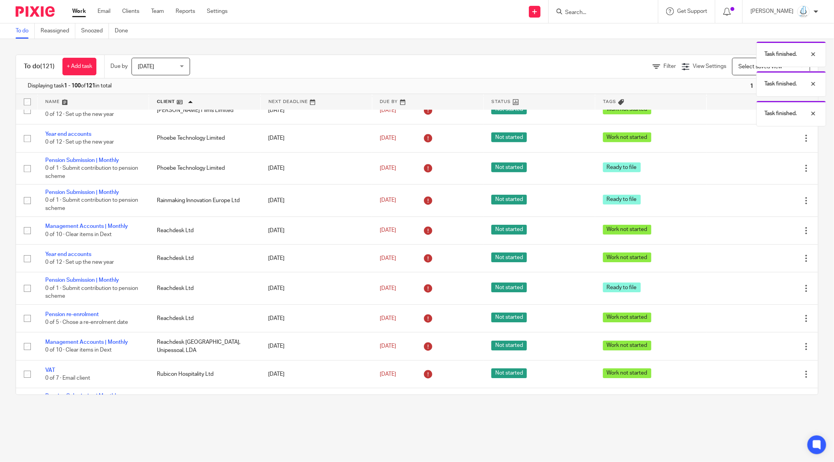
scroll to position [1373, 0]
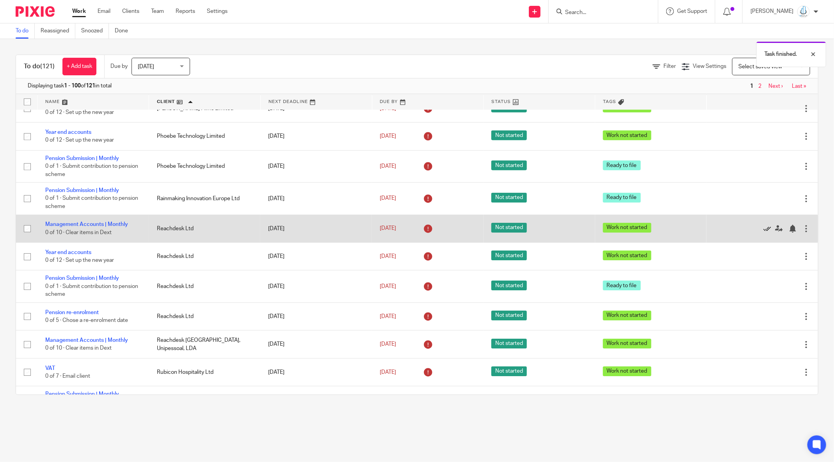
click at [764, 233] on icon at bounding box center [768, 229] width 8 height 8
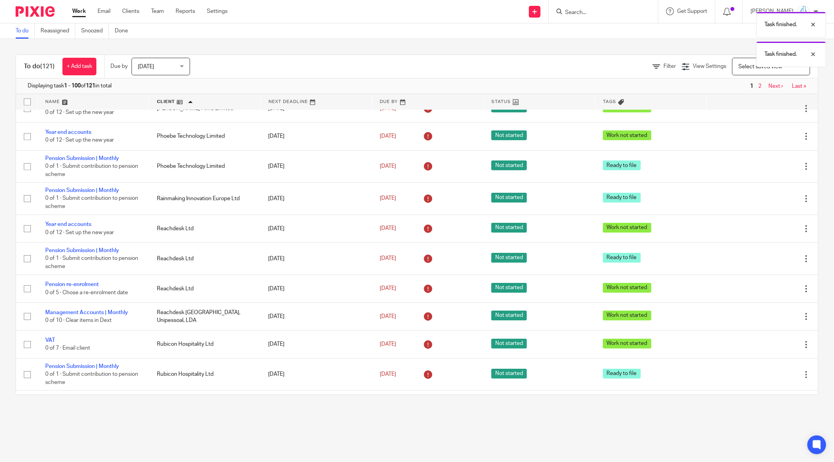
click at [764, 233] on icon at bounding box center [768, 229] width 8 height 8
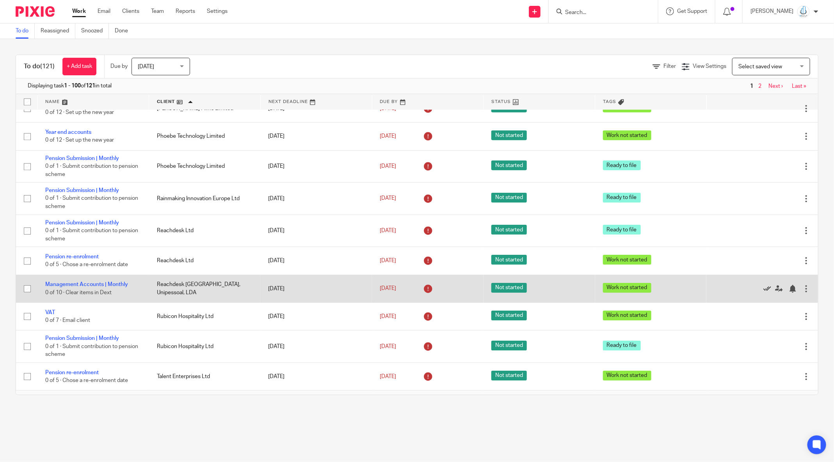
click at [764, 293] on icon at bounding box center [768, 289] width 8 height 8
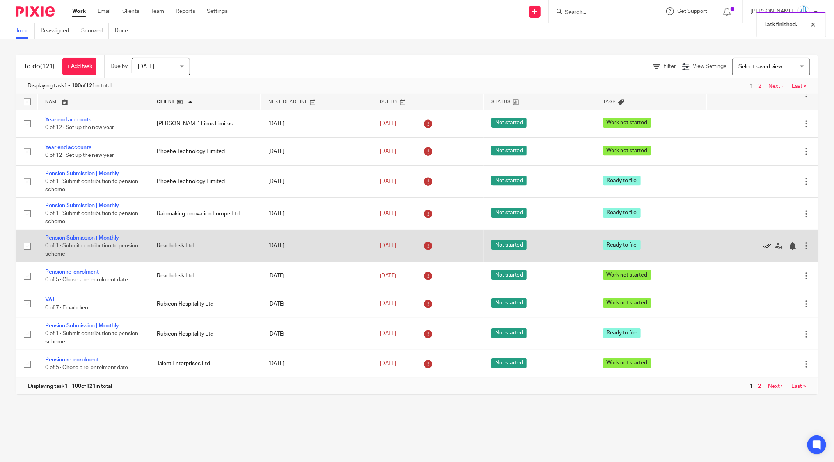
click at [764, 250] on icon at bounding box center [768, 246] width 8 height 8
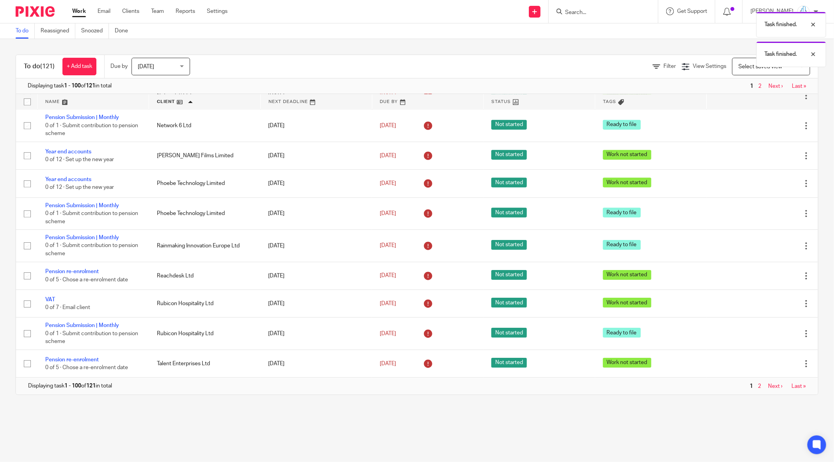
scroll to position [1358, 0]
click at [653, 64] on link "Filter" at bounding box center [664, 66] width 23 height 5
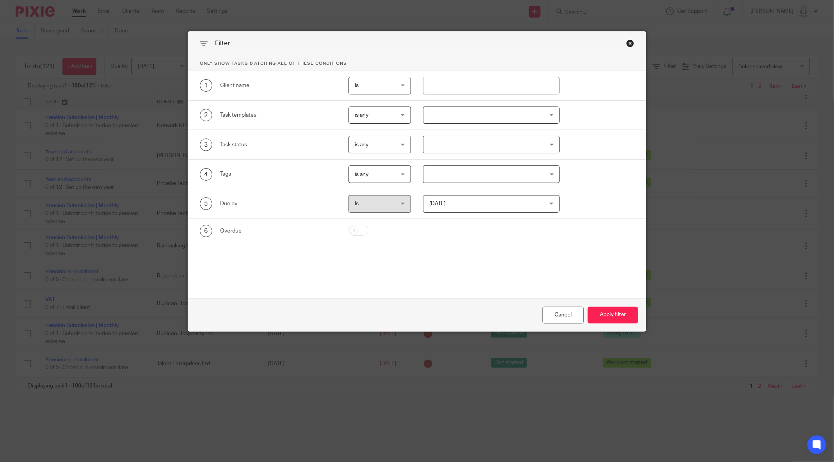
click at [474, 121] on div at bounding box center [491, 116] width 137 height 18
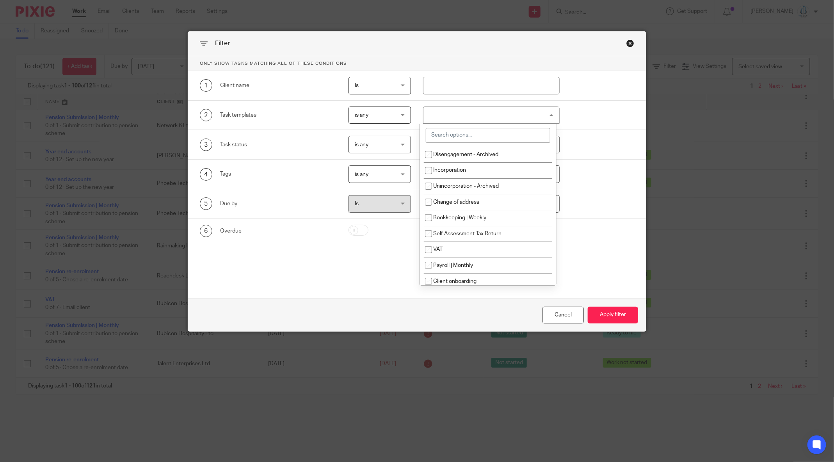
click at [475, 132] on input "search" at bounding box center [488, 135] width 125 height 15
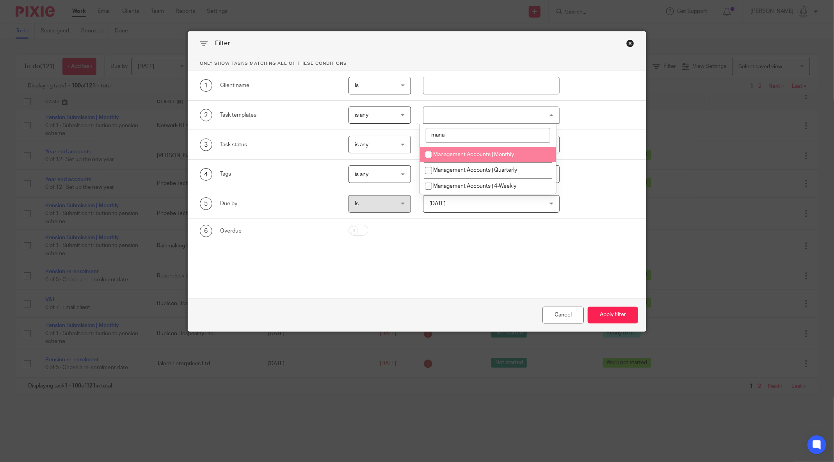
type input "mana"
click at [502, 159] on li "Management Accounts | Monthly" at bounding box center [488, 155] width 136 height 16
checkbox input "true"
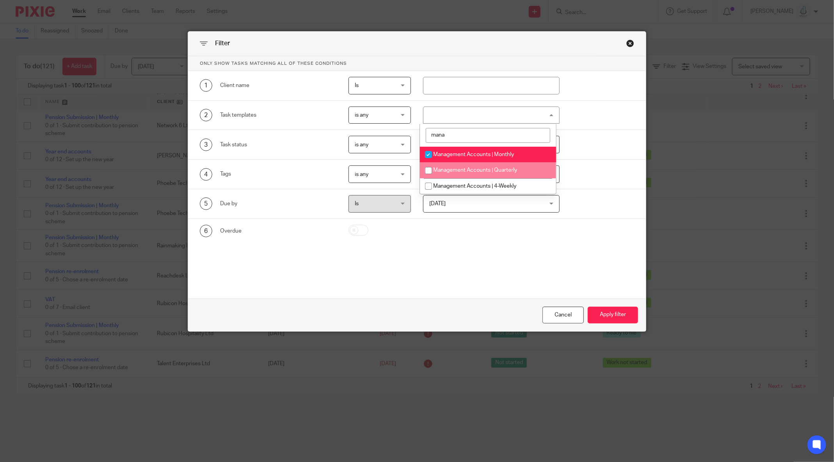
click at [502, 173] on span "Management Accounts | Quarterly" at bounding box center [475, 169] width 84 height 5
checkbox input "true"
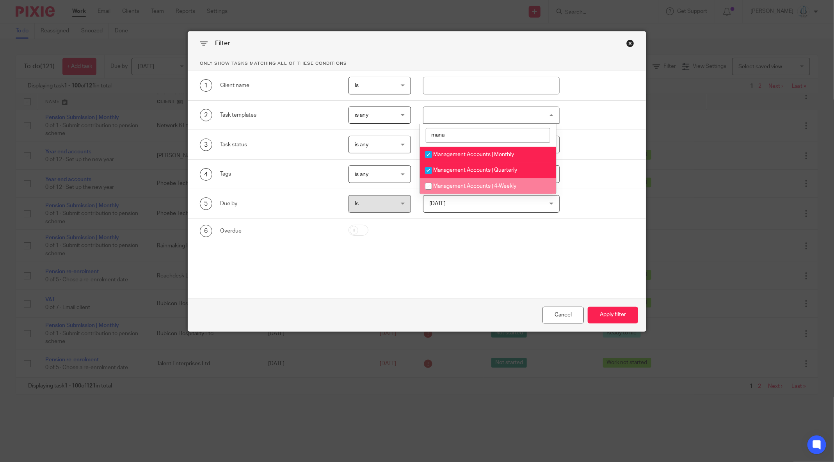
click at [502, 186] on span "Management Accounts | 4-Weekly" at bounding box center [474, 185] width 83 height 5
checkbox input "true"
click at [605, 312] on button "Apply filter" at bounding box center [613, 315] width 50 height 17
